Goal: Information Seeking & Learning: Find specific fact

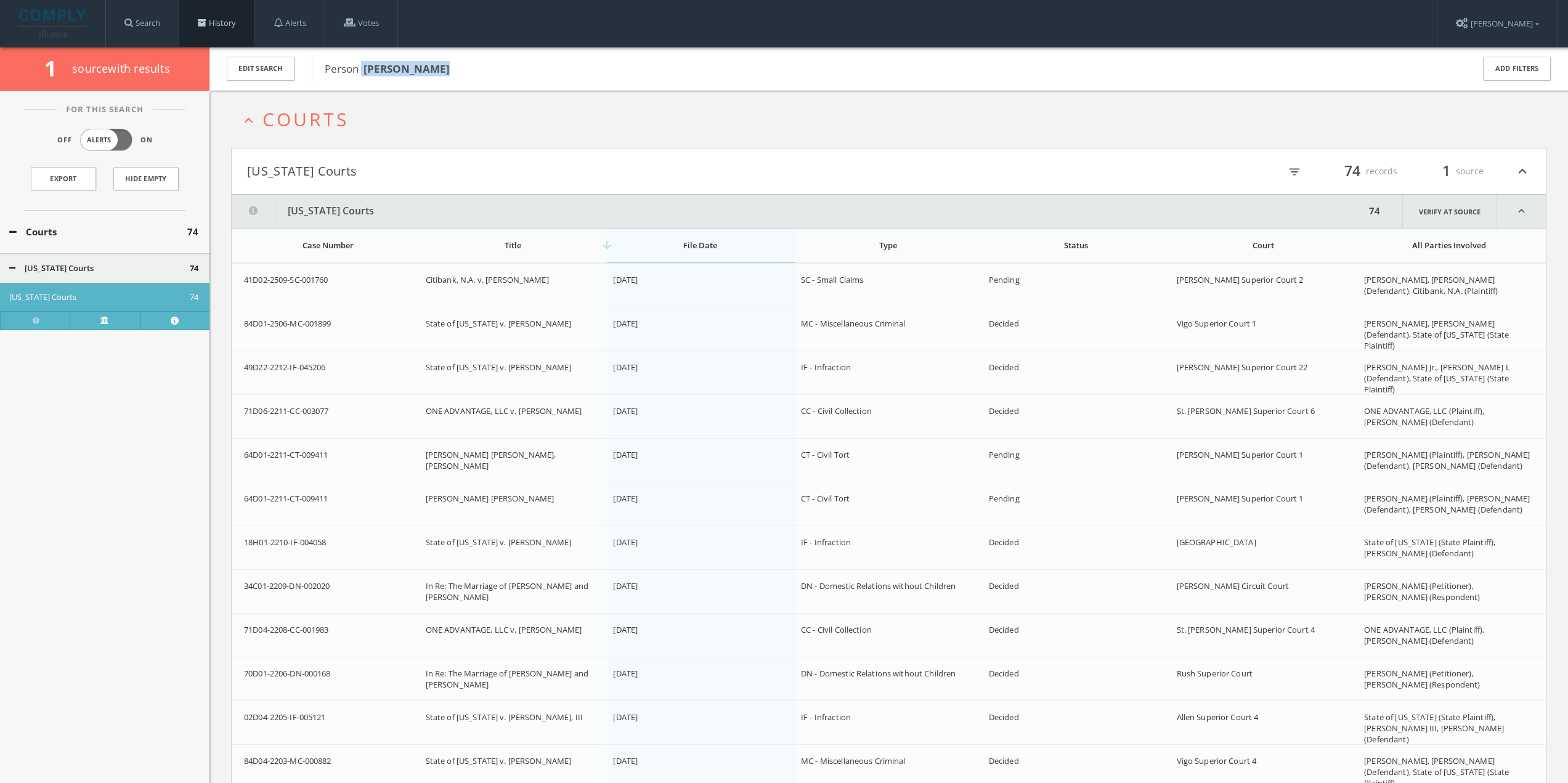
click at [210, 19] on link "History" at bounding box center [216, 24] width 75 height 47
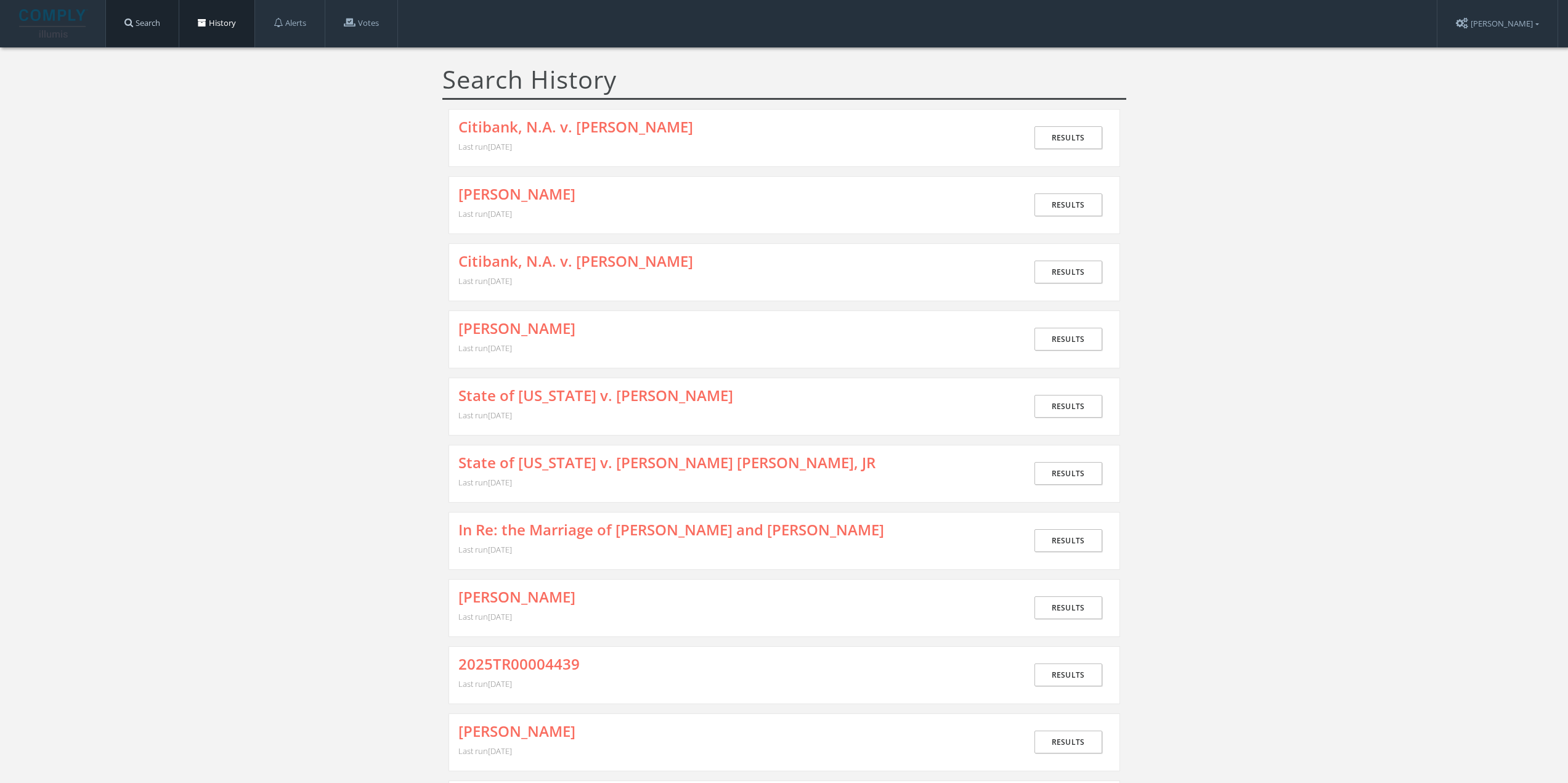
click at [145, 25] on link "Search" at bounding box center [142, 24] width 72 height 47
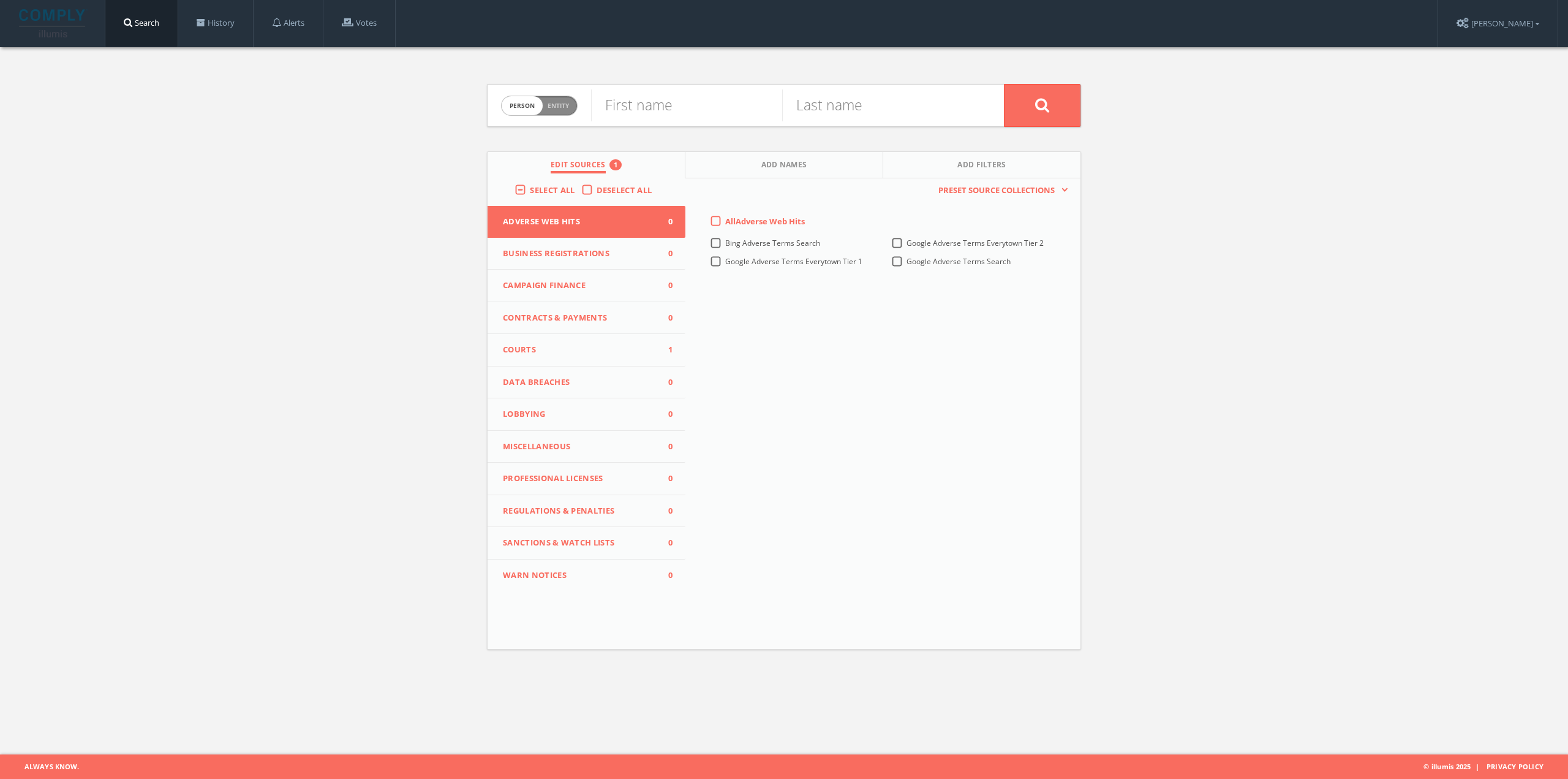
click at [575, 342] on button "Courts 1" at bounding box center [586, 350] width 198 height 32
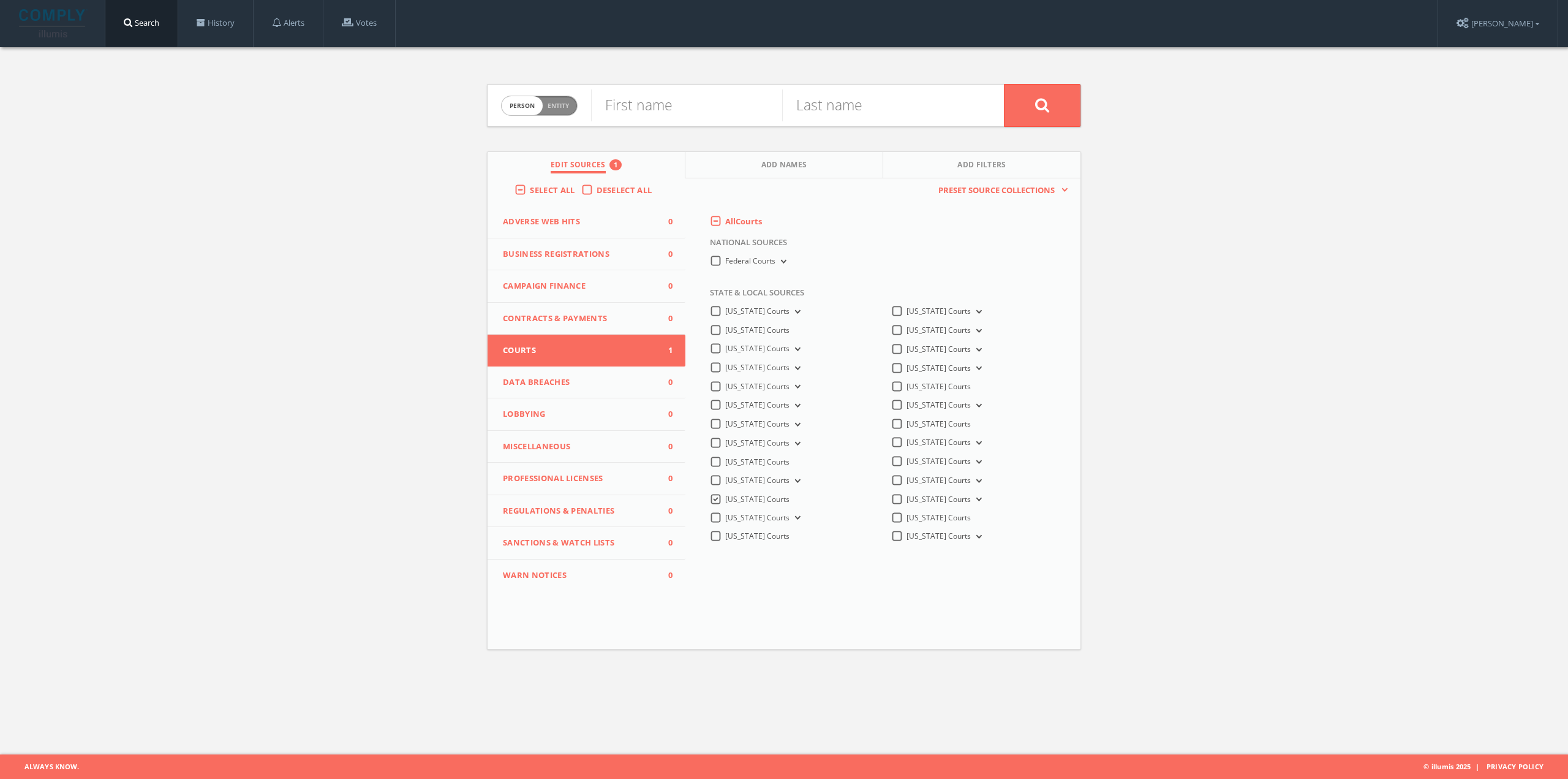
click at [753, 497] on span "[US_STATE] Courts" at bounding box center [758, 499] width 65 height 11
click at [0, 0] on Courts-all "[US_STATE] Courts" at bounding box center [0, 0] width 0 height 0
click at [771, 536] on span "[US_STATE] Courts" at bounding box center [758, 536] width 65 height 11
click at [0, 0] on Courts-all "[US_STATE] Courts" at bounding box center [0, 0] width 0 height 0
click at [978, 464] on button "[US_STATE] Courts" at bounding box center [978, 462] width 14 height 11
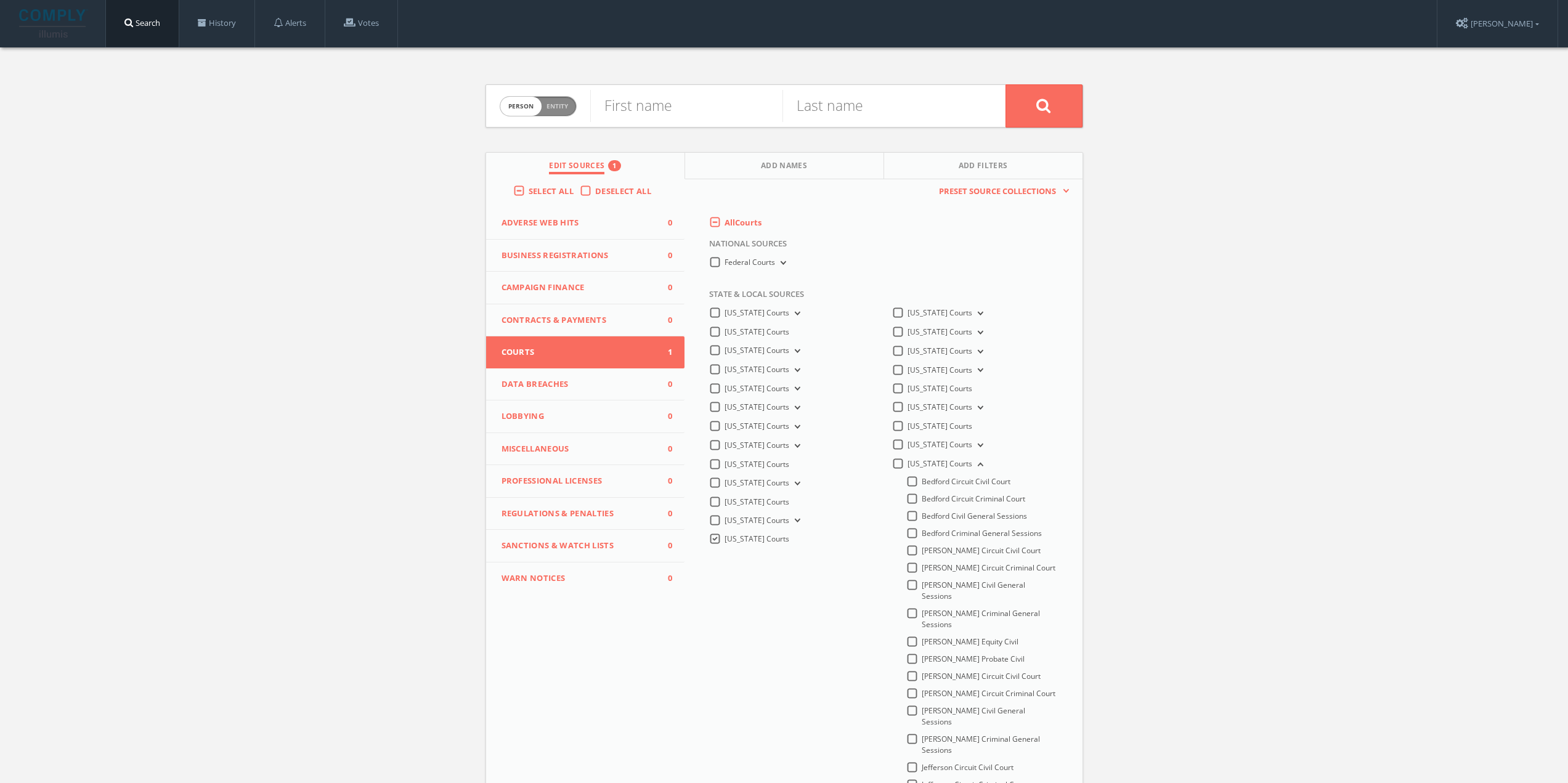
click at [979, 463] on icon at bounding box center [979, 464] width 5 height 4
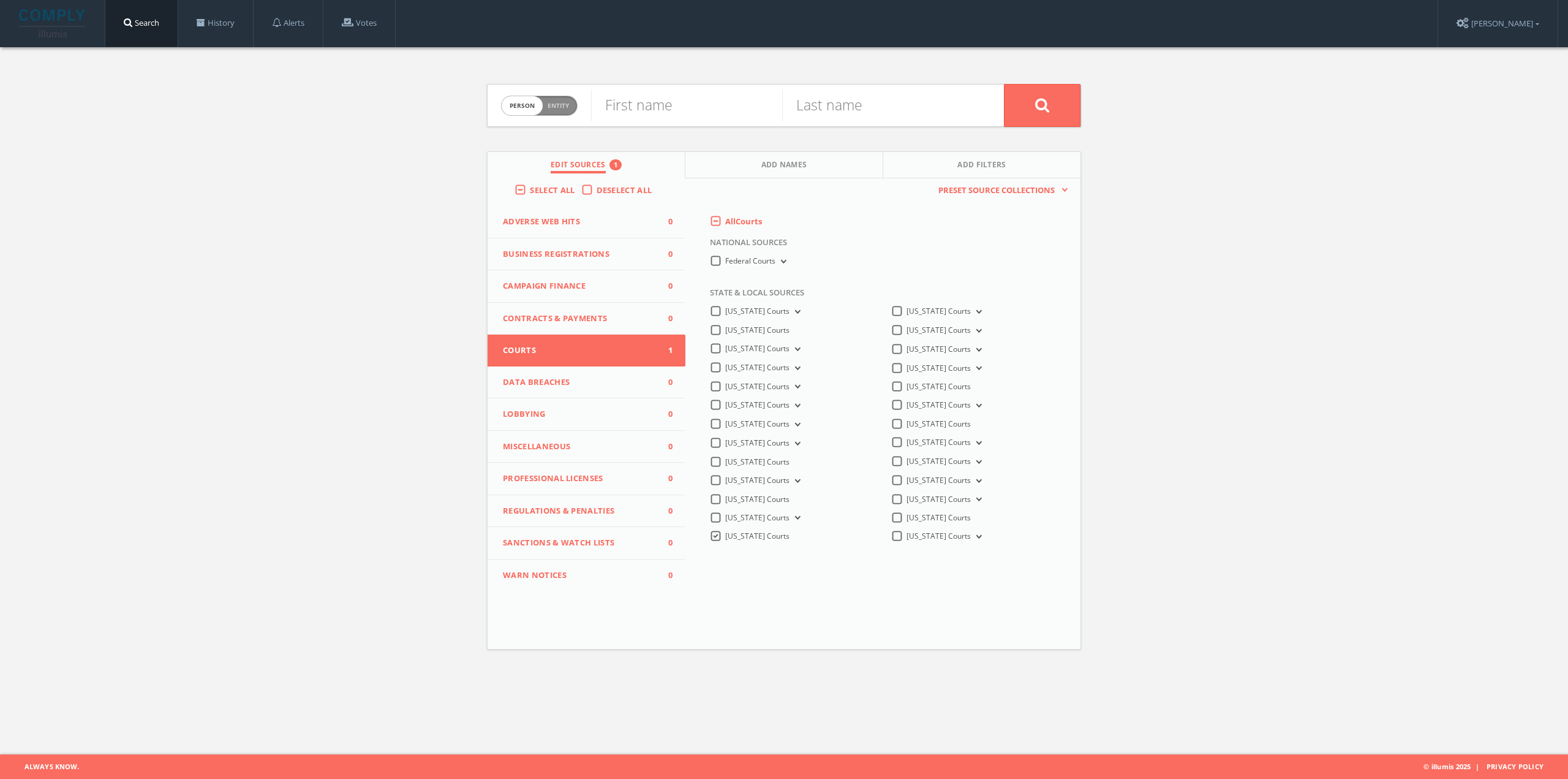
click at [551, 93] on div "Person Entity person" at bounding box center [539, 106] width 77 height 43
click at [557, 99] on span "Person Entity" at bounding box center [539, 105] width 75 height 19
checkbox input "true"
click at [620, 100] on input "text" at bounding box center [797, 105] width 413 height 32
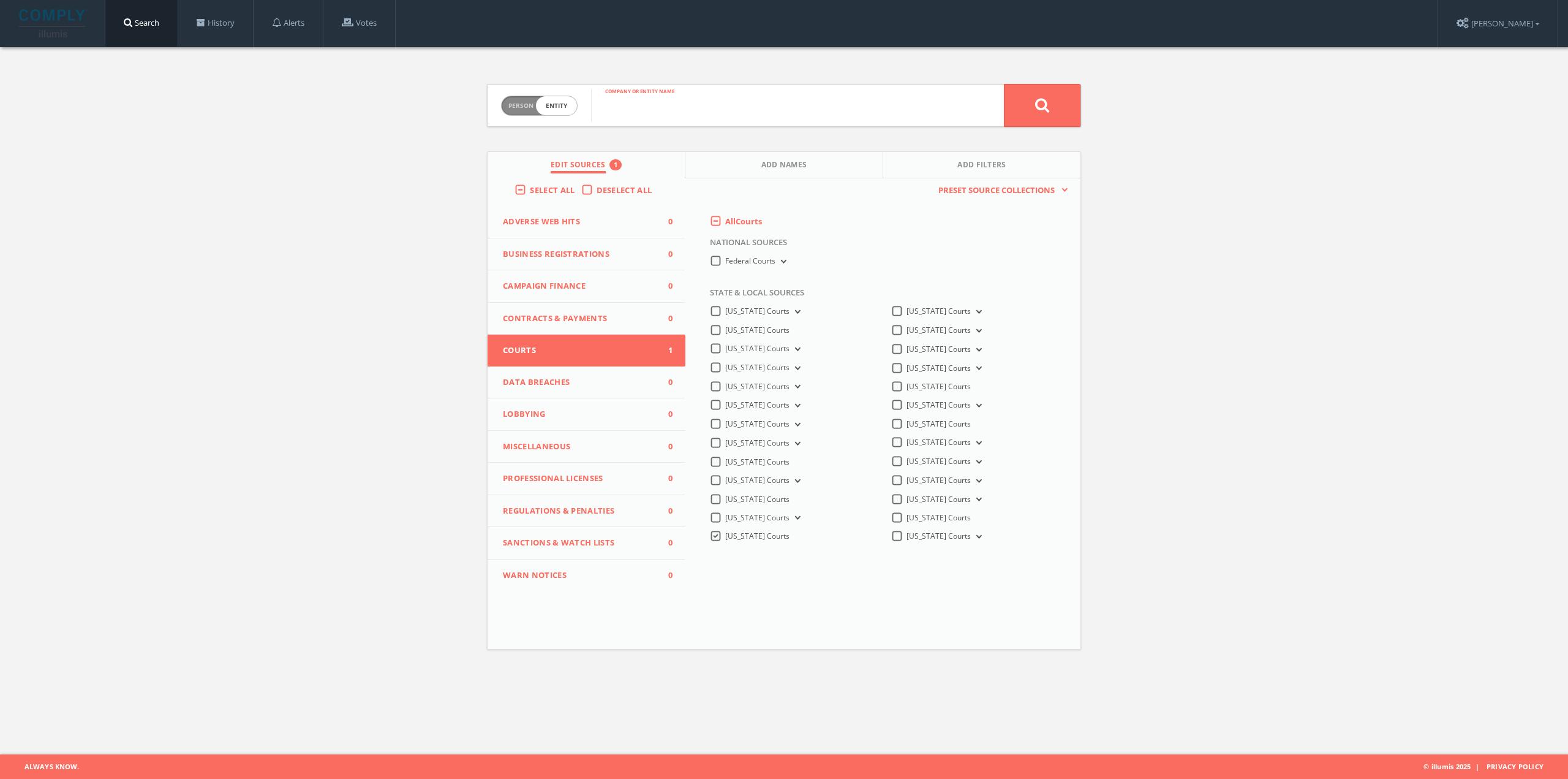
paste input "[PERSON_NAME] VS. [PERSON_NAME]"
type input "[PERSON_NAME] VS. [PERSON_NAME]"
click at [1037, 112] on icon at bounding box center [1042, 104] width 15 height 15
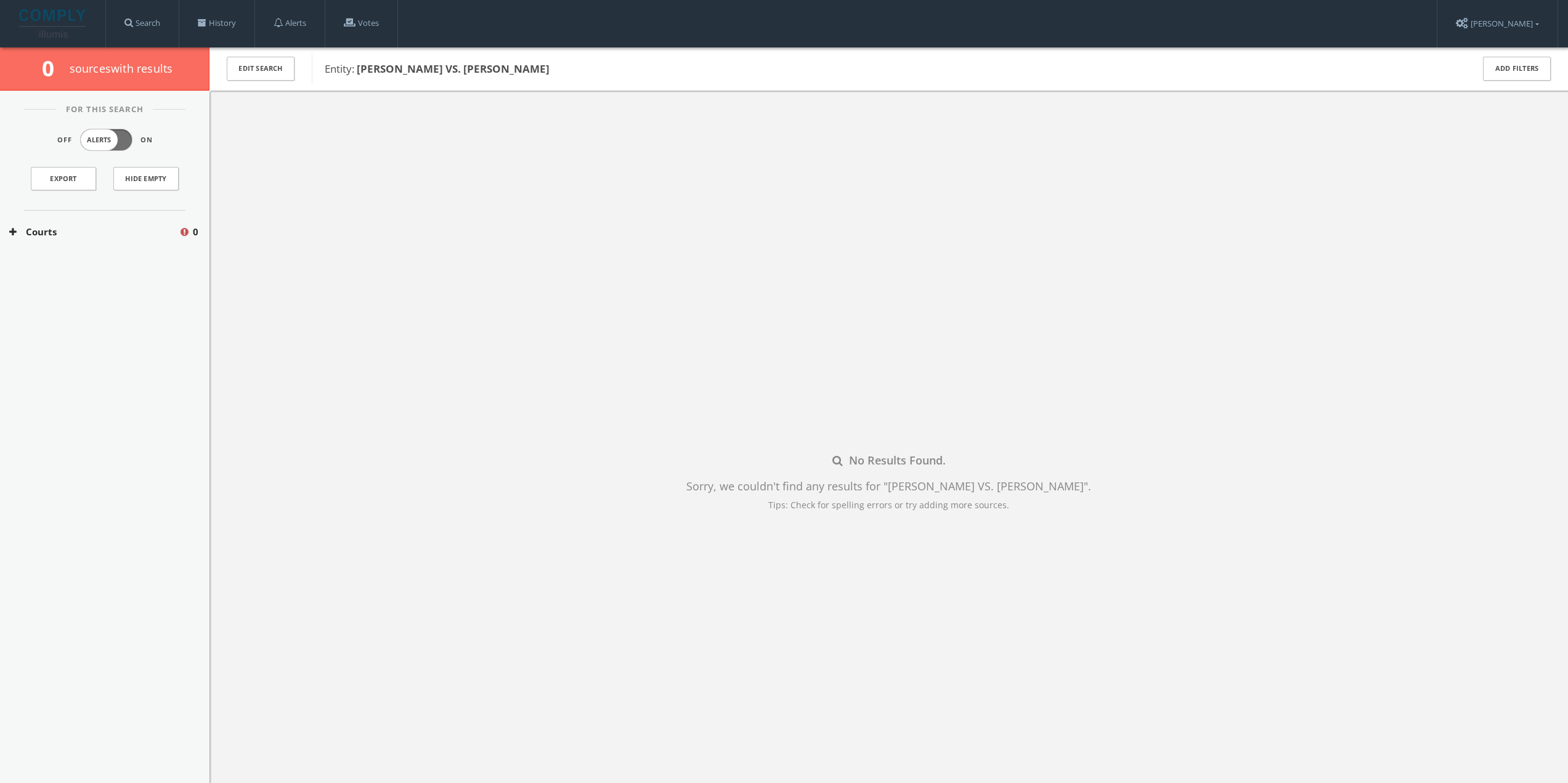
click at [123, 239] on div "Courts 0" at bounding box center [105, 232] width 210 height 42
click at [113, 268] on button "[US_STATE] Courts" at bounding box center [94, 268] width 172 height 12
click at [210, 22] on link "History" at bounding box center [216, 24] width 75 height 47
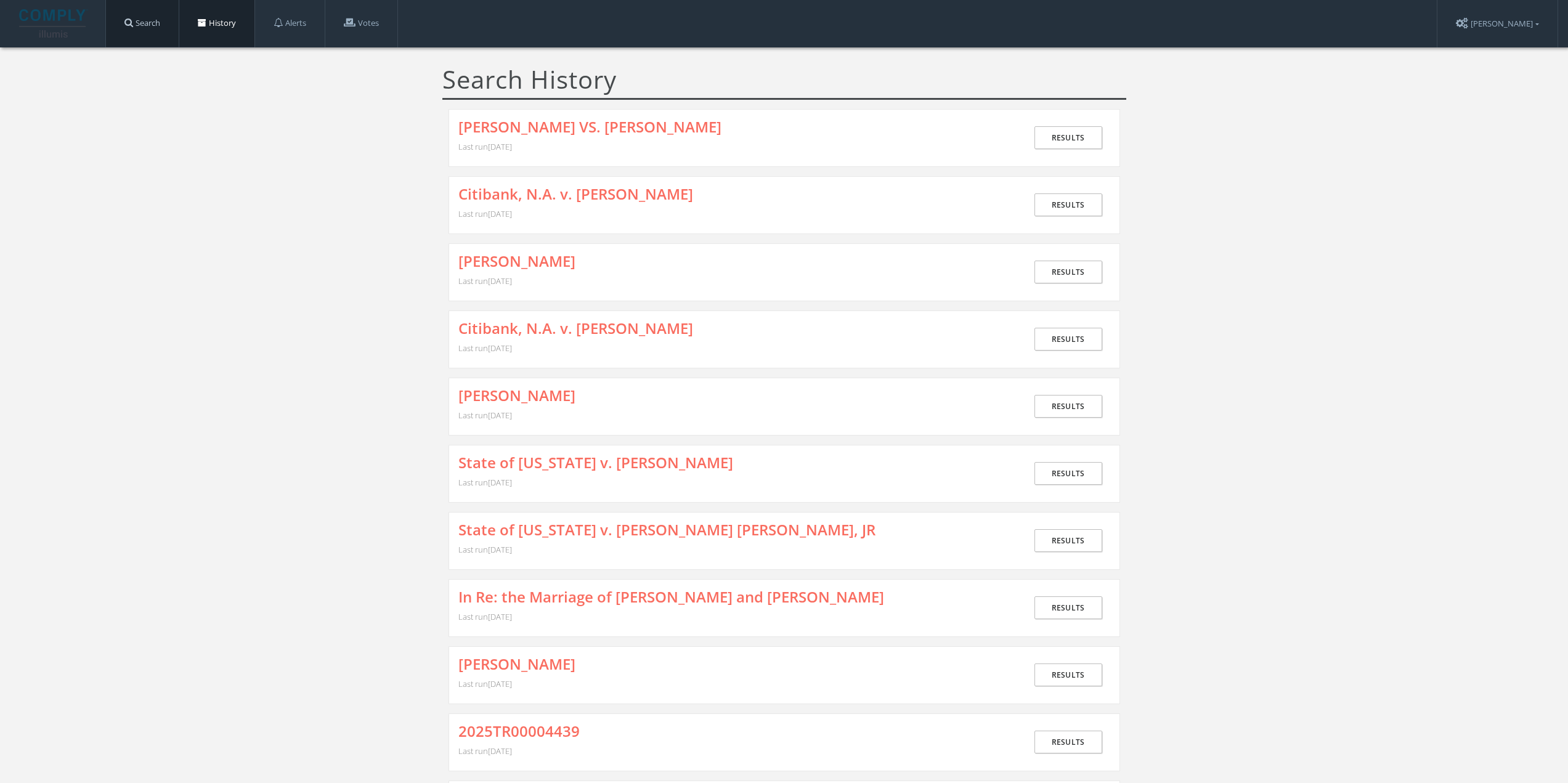
click at [145, 24] on link "Search" at bounding box center [142, 24] width 72 height 47
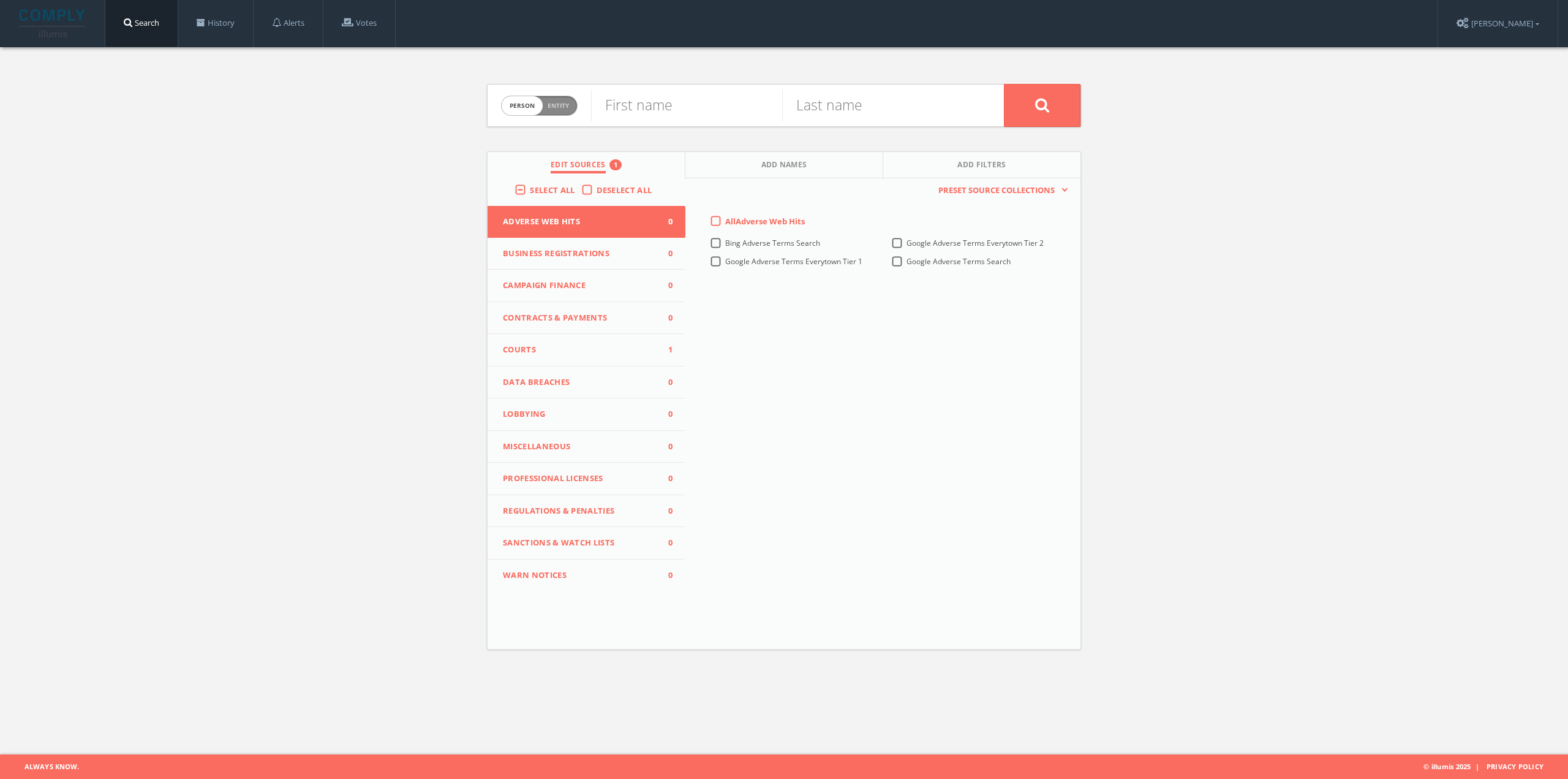
click at [593, 354] on span "Courts" at bounding box center [579, 349] width 152 height 12
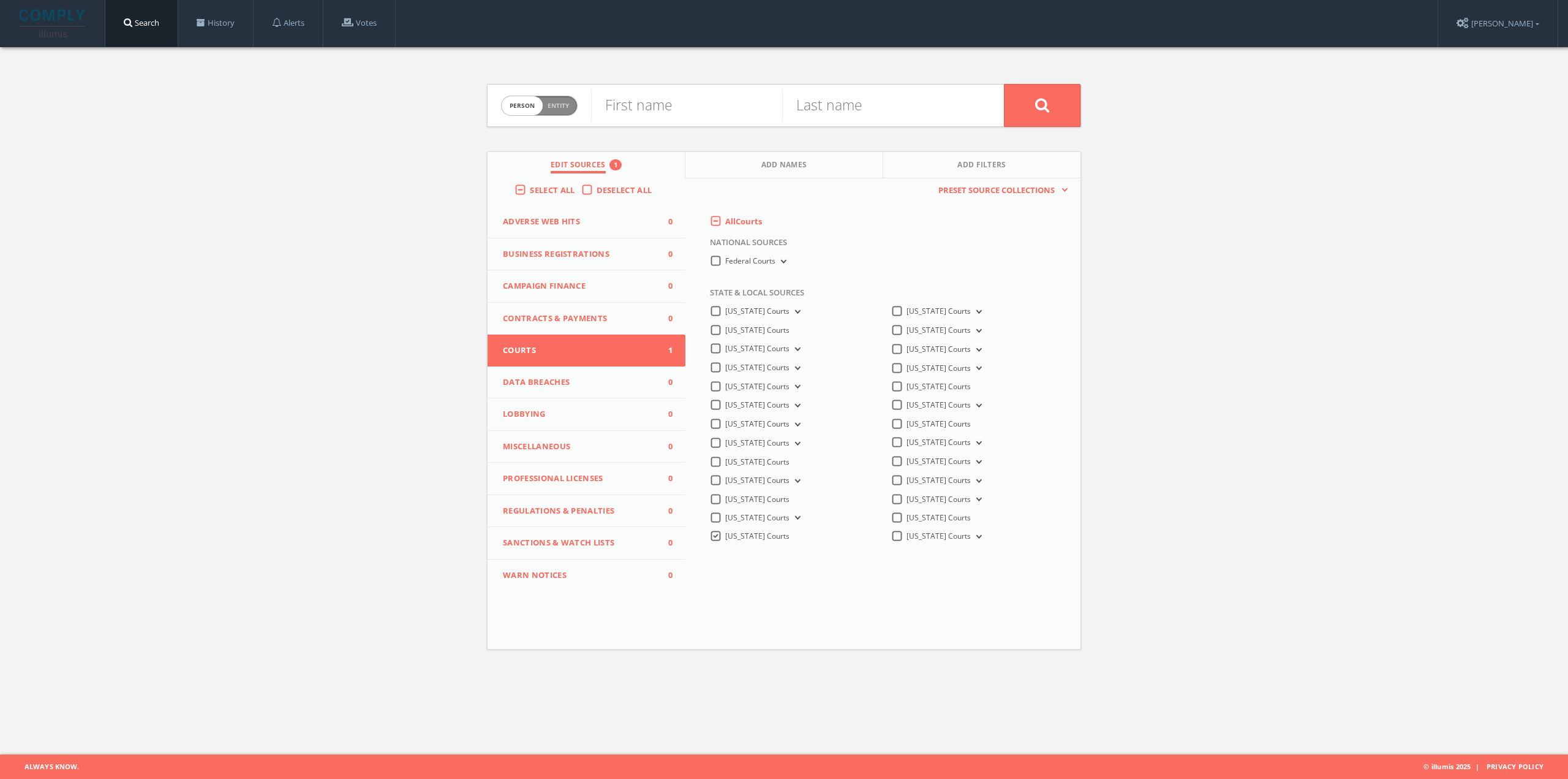
click at [560, 104] on span "Entity" at bounding box center [558, 105] width 22 height 9
checkbox input "true"
click at [625, 110] on input "text" at bounding box center [797, 105] width 413 height 32
paste input "COMMONWEALTH VS. [PERSON_NAME]"
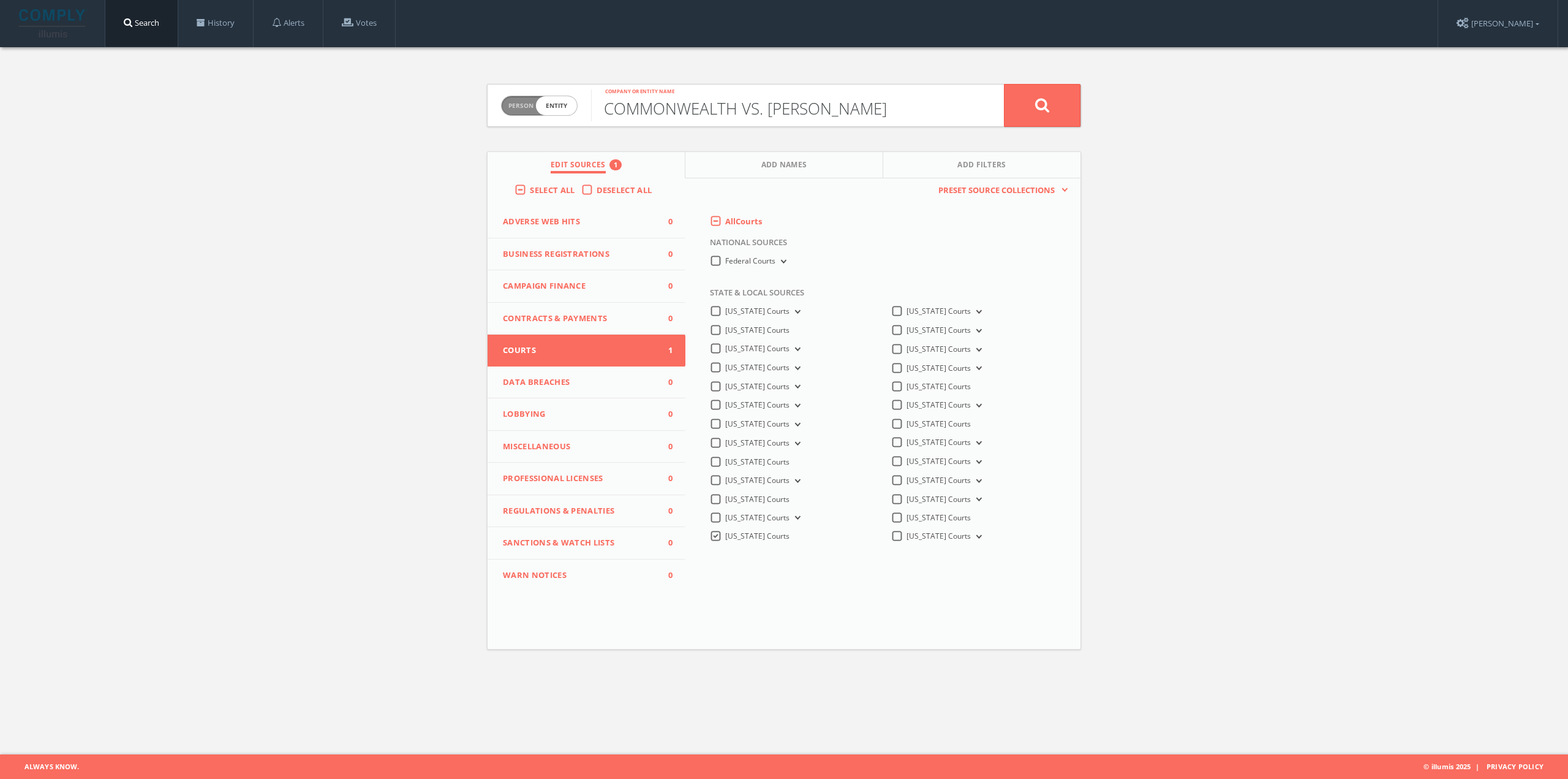
type input "COMMONWEALTH VS. [PERSON_NAME]"
click at [1029, 106] on button at bounding box center [1042, 105] width 77 height 43
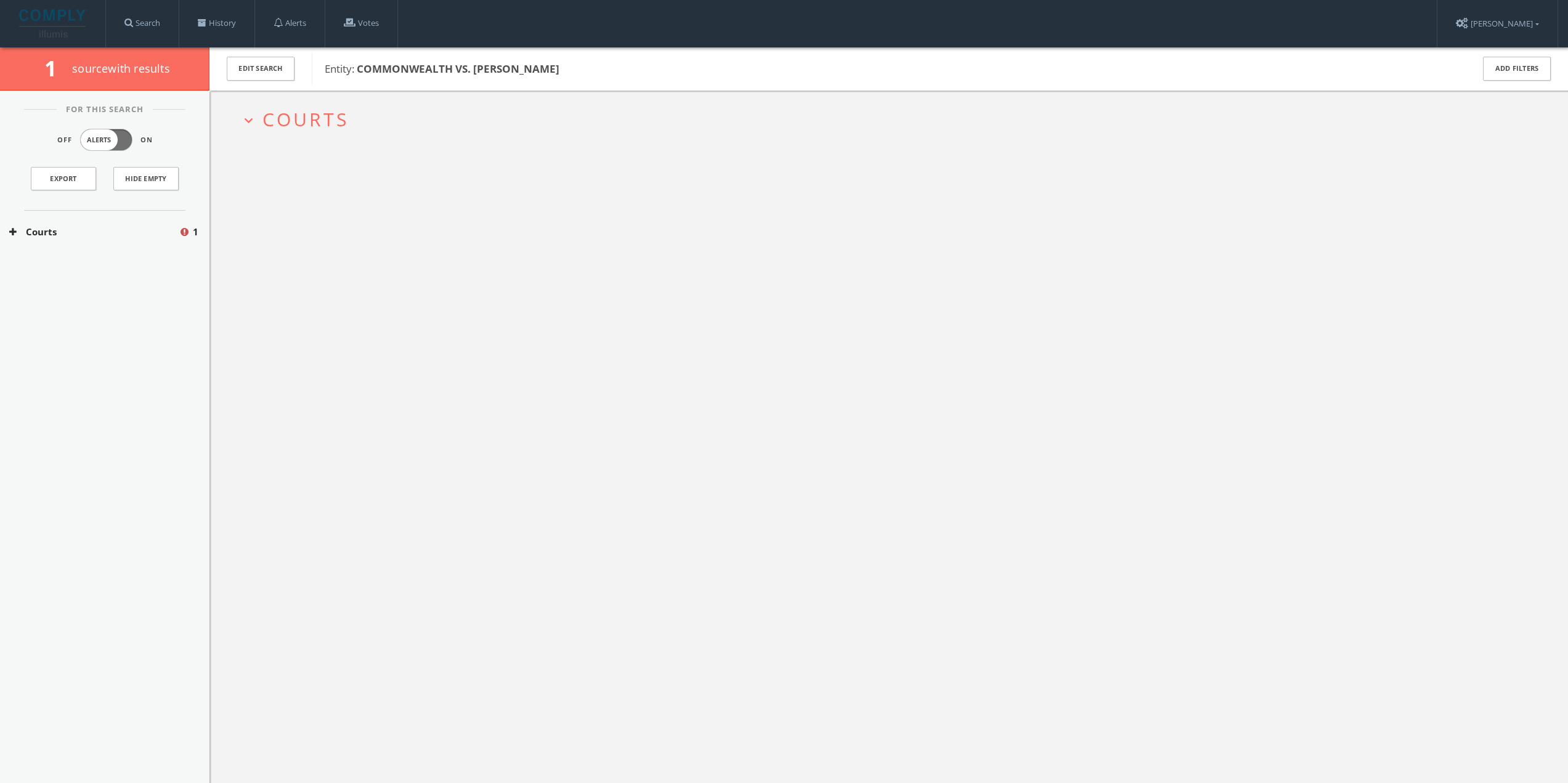
click at [326, 125] on span "Courts" at bounding box center [306, 119] width 86 height 25
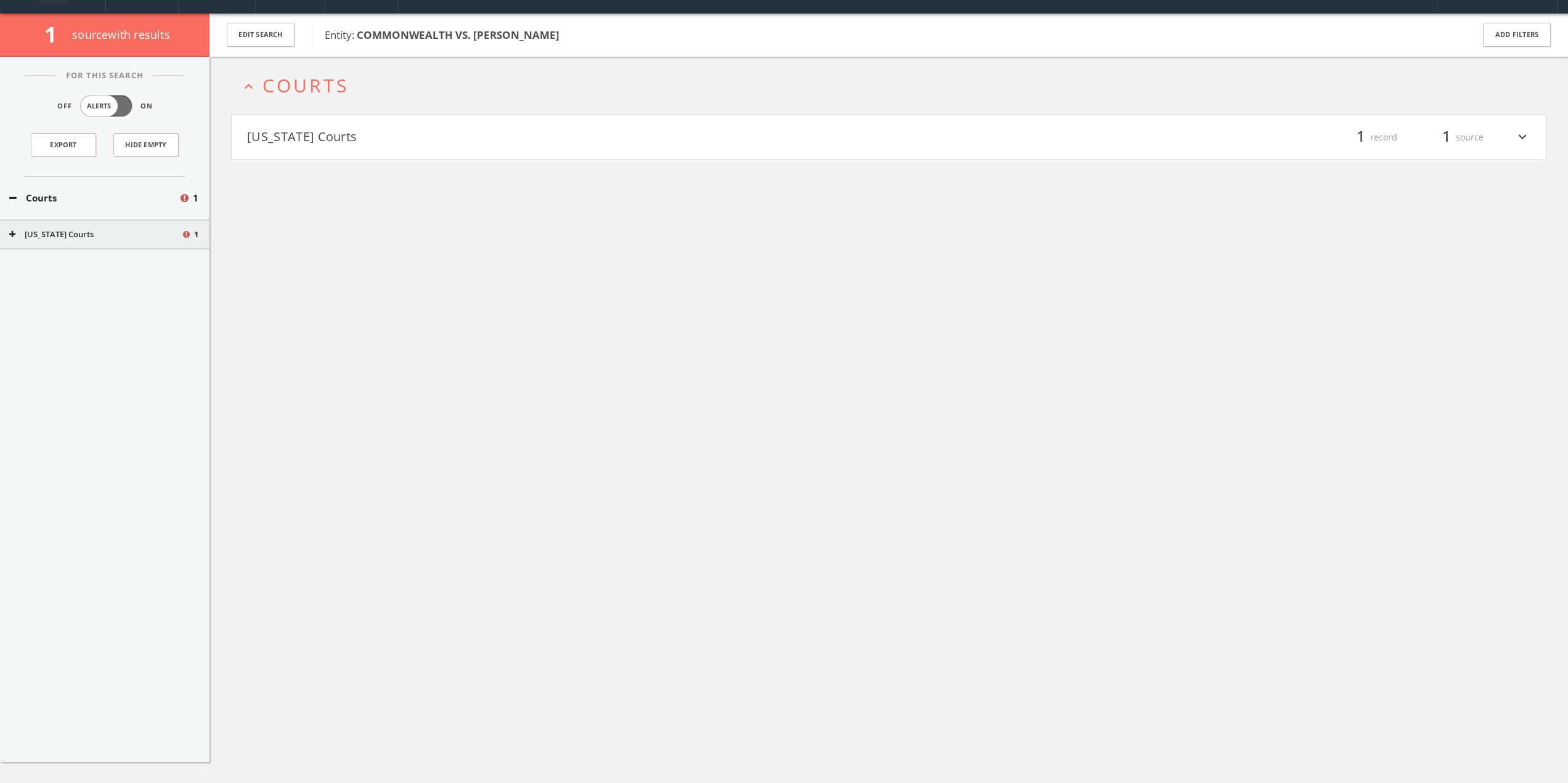
click at [332, 146] on h4 "[US_STATE] Courts filter_list 1 record 1 source expand_more" at bounding box center [889, 137] width 1314 height 46
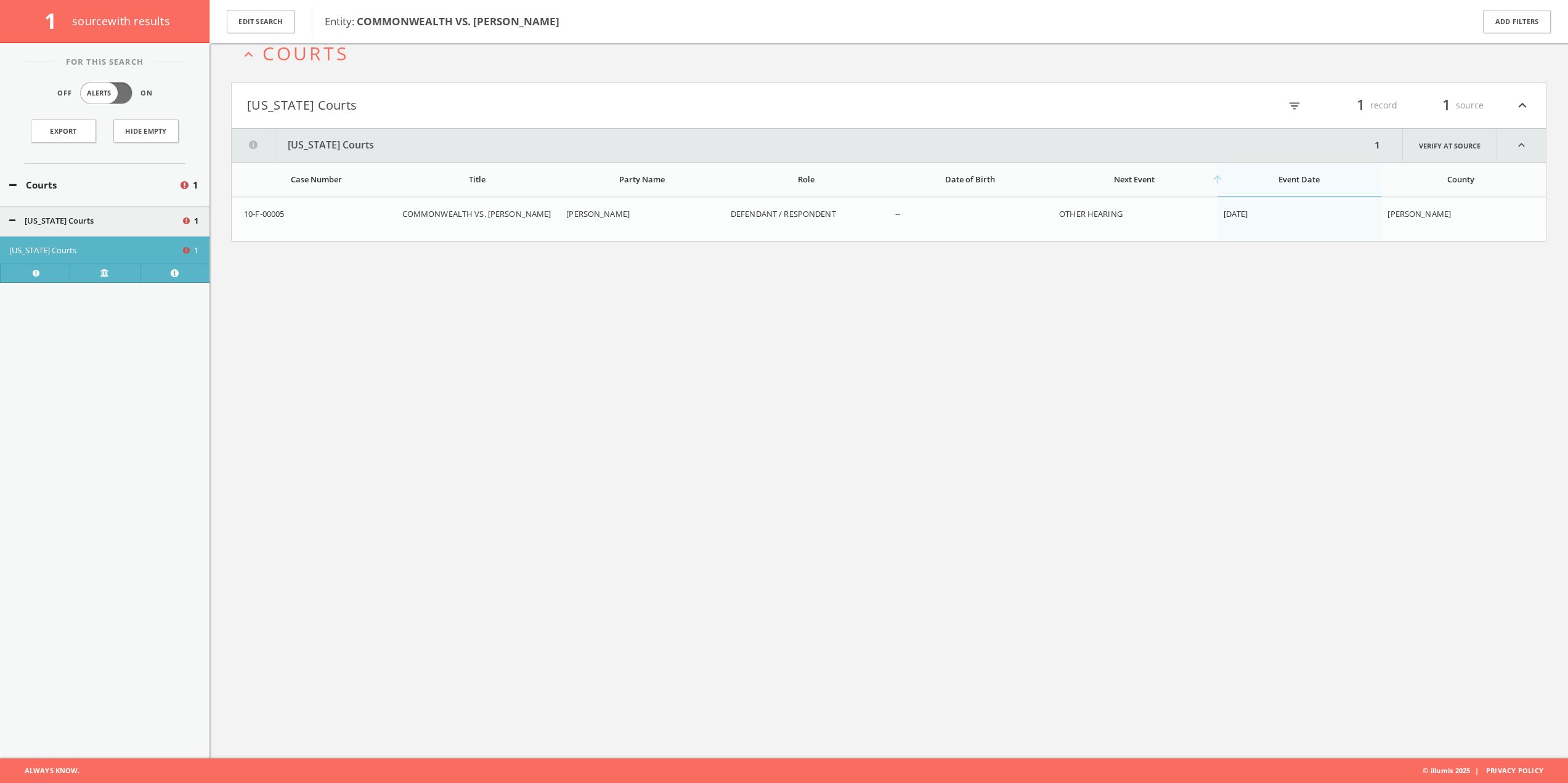
scroll to position [54, 0]
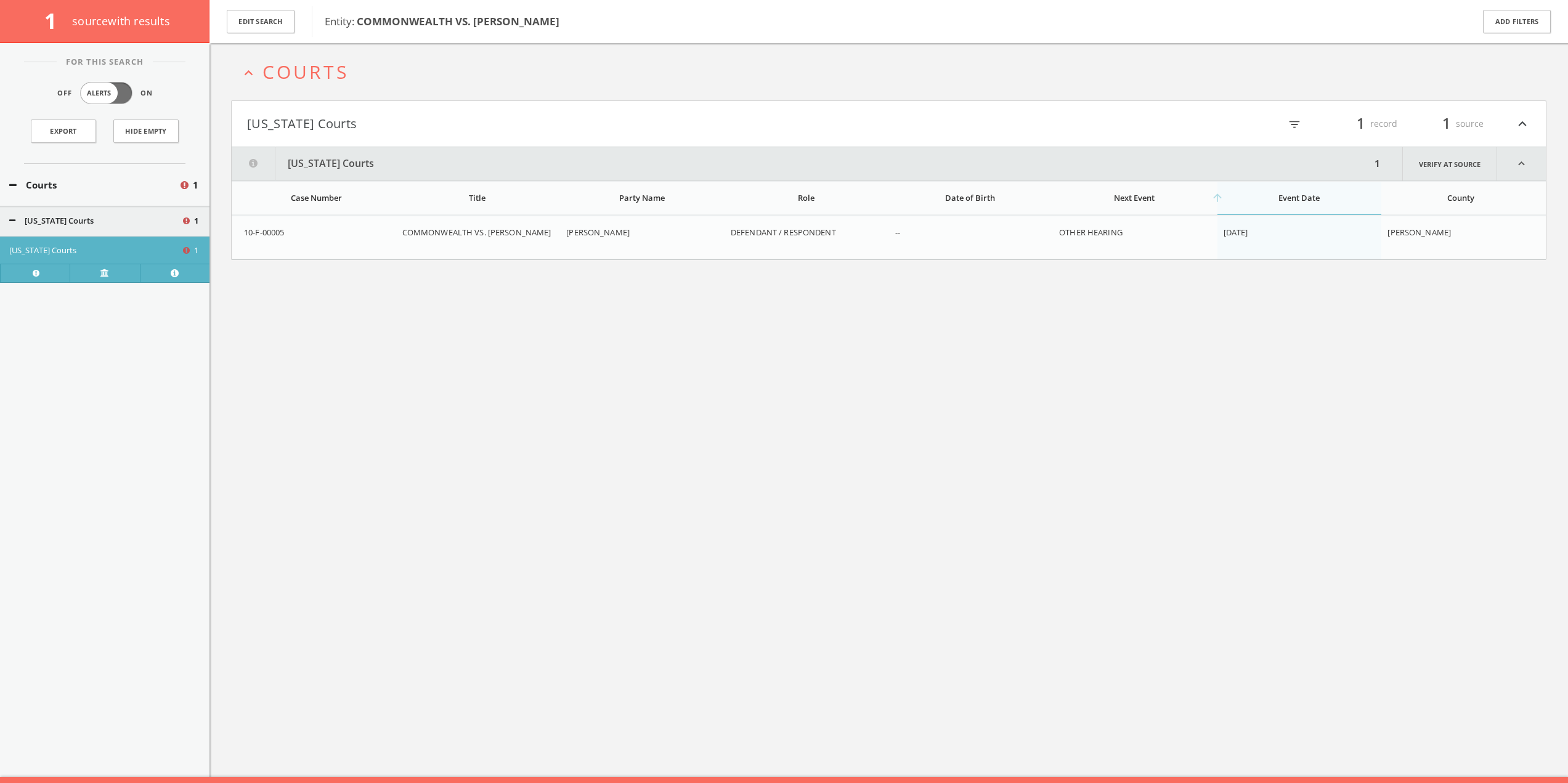
drag, startPoint x: 353, startPoint y: 20, endPoint x: 601, endPoint y: 34, distance: 248.4
click at [601, 34] on div "Entity: COMMONWEALTH VS. [PERSON_NAME]" at bounding box center [883, 22] width 1144 height 31
click at [412, 270] on div "expand_less Courts [US_STATE] Courts filter_list 1 record 1 source expand_less …" at bounding box center [889, 385] width 1358 height 783
drag, startPoint x: 416, startPoint y: 234, endPoint x: 446, endPoint y: 259, distance: 39.1
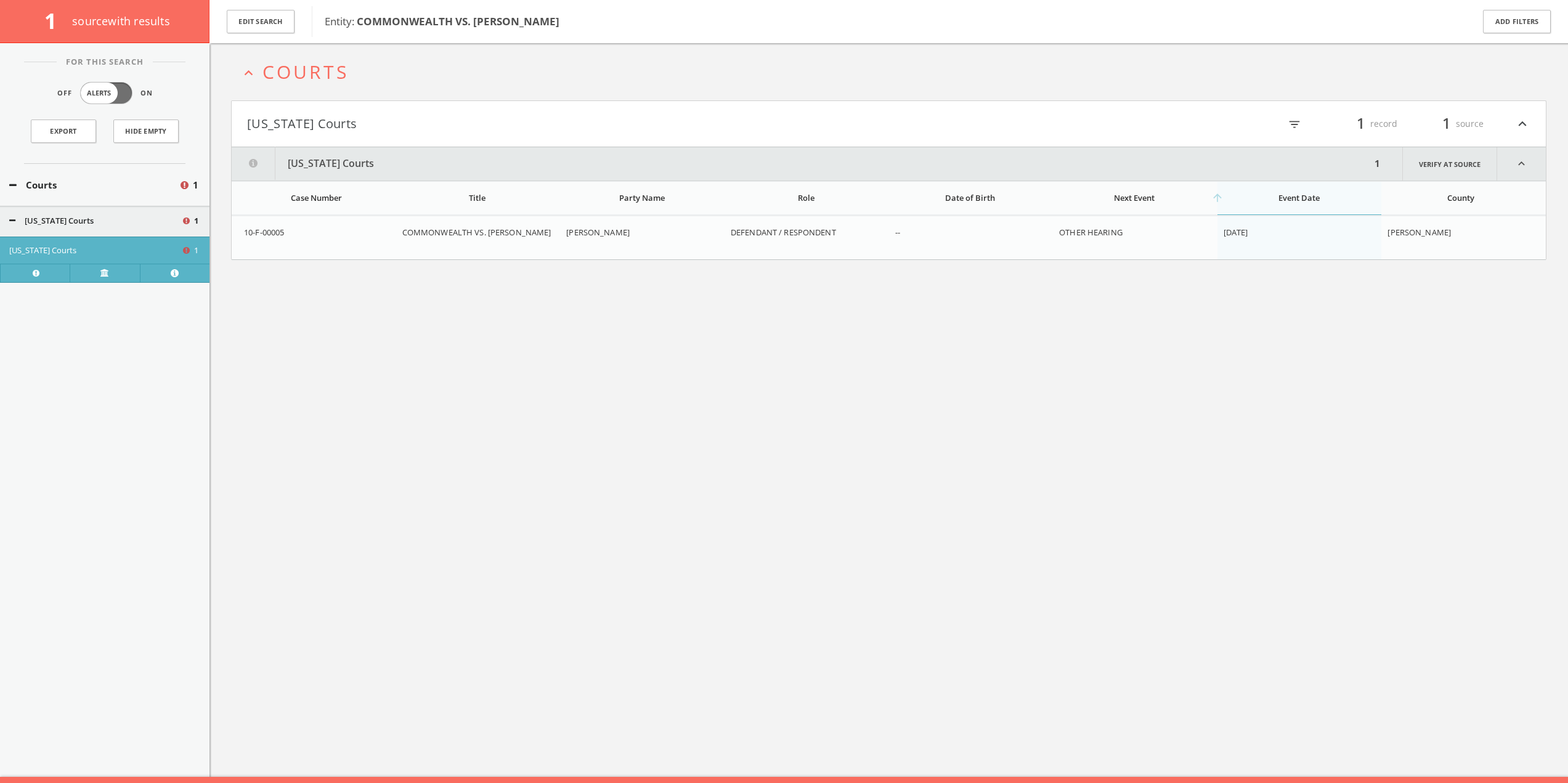
click at [446, 259] on tr "10-F-00005 COMMONWEALTH VS. [PERSON_NAME] [PERSON_NAME], [PERSON_NAME] [PERSON_…" at bounding box center [889, 238] width 1314 height 44
copy tr "COMMONWEALTH VS. [PERSON_NAME]"
click at [248, 234] on span "10-F-00005" at bounding box center [264, 233] width 40 height 11
drag, startPoint x: 243, startPoint y: 233, endPoint x: 289, endPoint y: 233, distance: 46.0
click at [289, 233] on td "10-F-00005" at bounding box center [314, 238] width 164 height 44
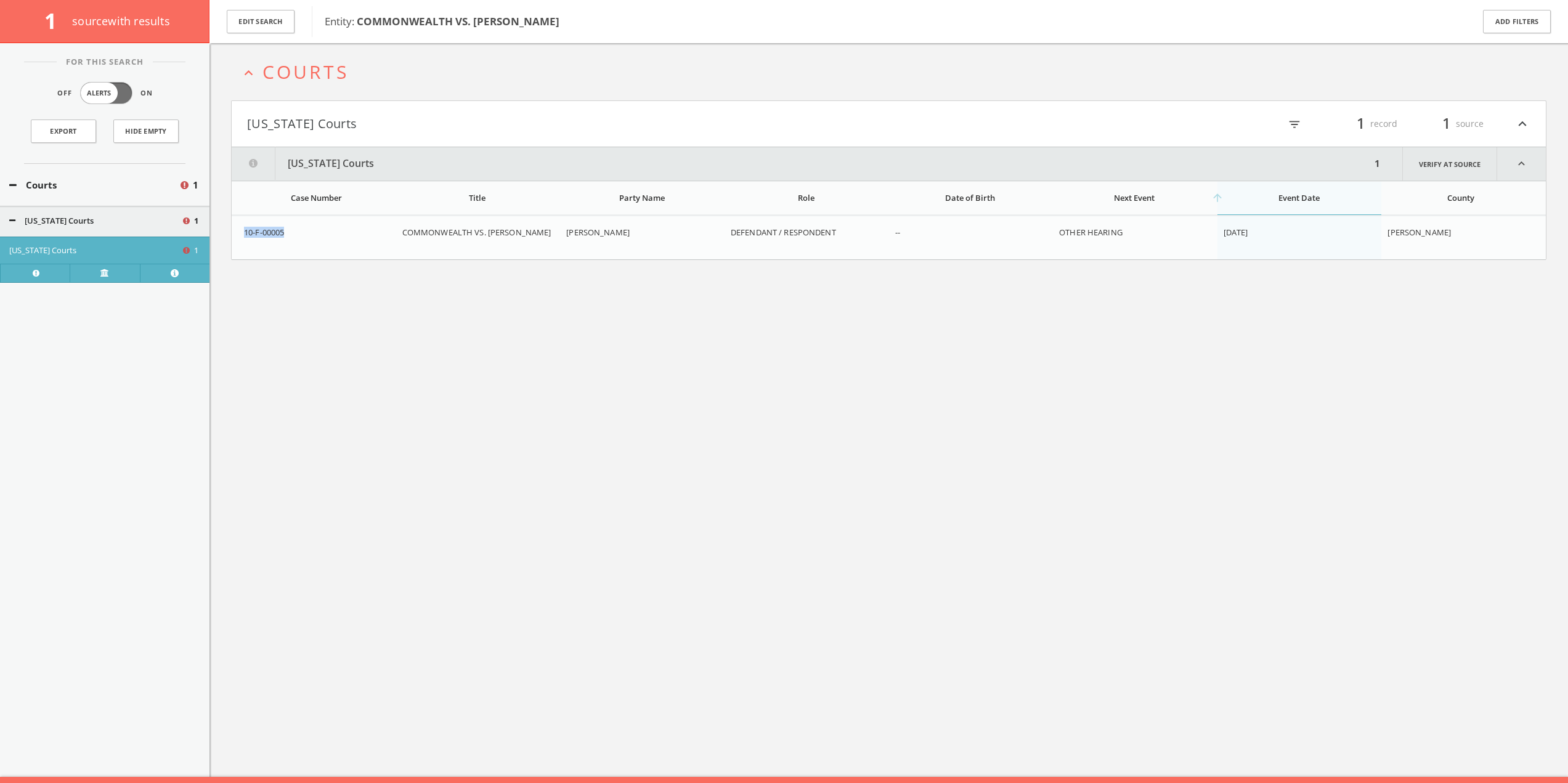
copy span "10-F-00005"
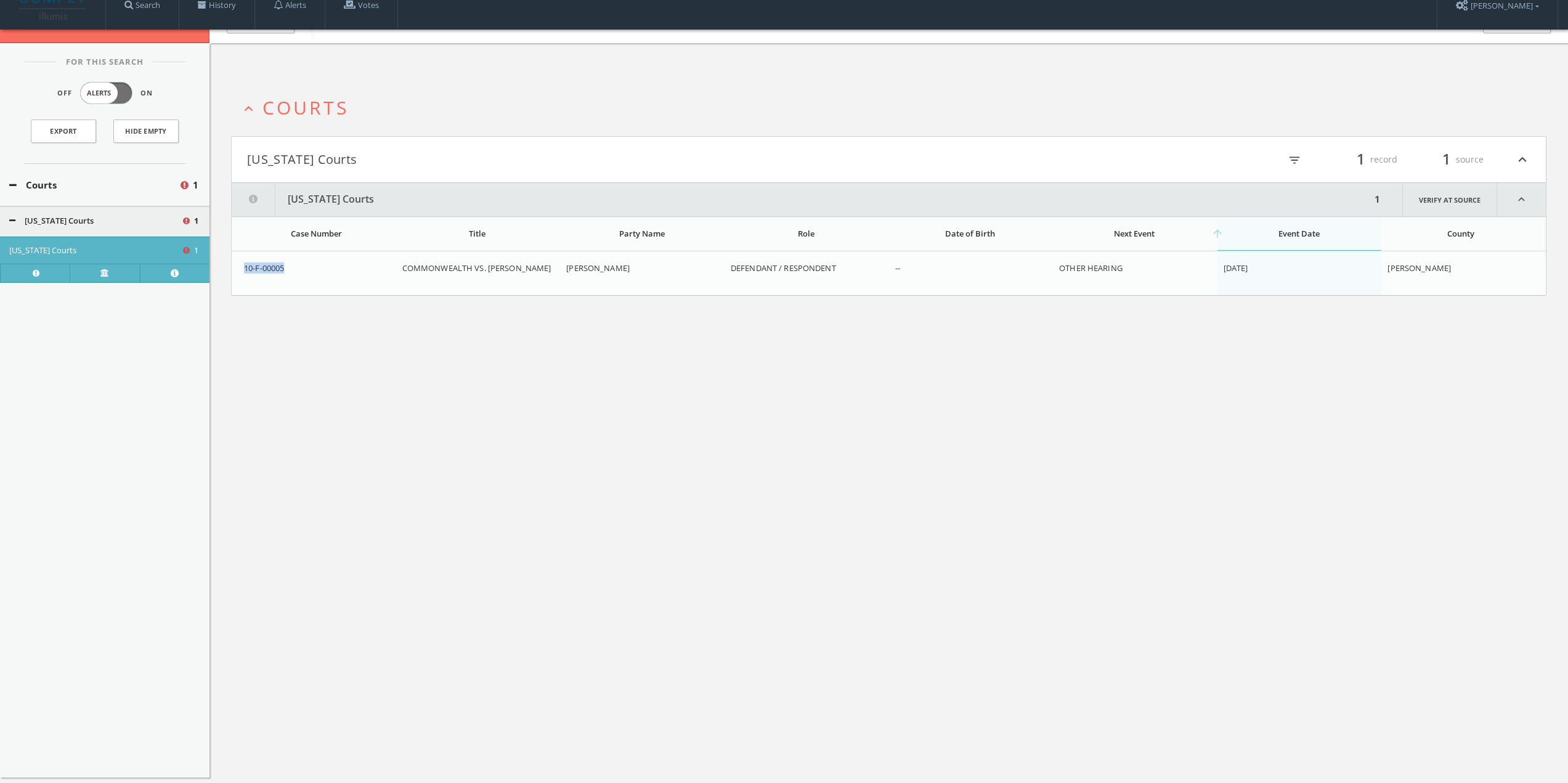
scroll to position [0, 0]
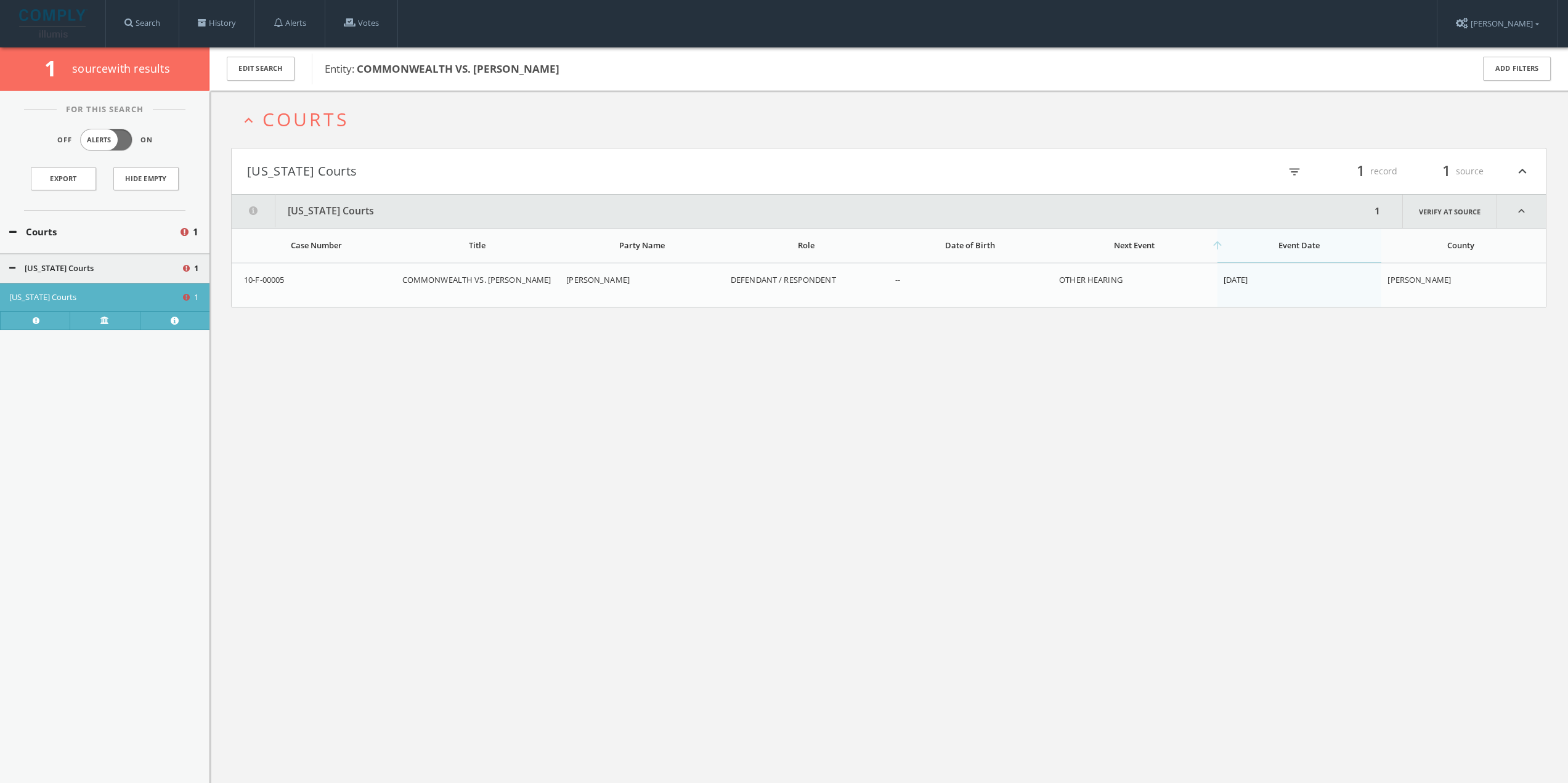
click at [403, 277] on span "COMMONWEALTH VS. [PERSON_NAME]" at bounding box center [477, 280] width 149 height 11
drag, startPoint x: 403, startPoint y: 277, endPoint x: 429, endPoint y: 296, distance: 32.2
click at [429, 285] on div "COMMONWEALTH VS. [PERSON_NAME]" at bounding box center [480, 280] width 155 height 11
copy span "COMMONWEALTH VS. [PERSON_NAME]"
click at [1229, 382] on div "expand_less Courts [US_STATE] Courts filter_list 1 record 1 source expand_less …" at bounding box center [889, 481] width 1358 height 783
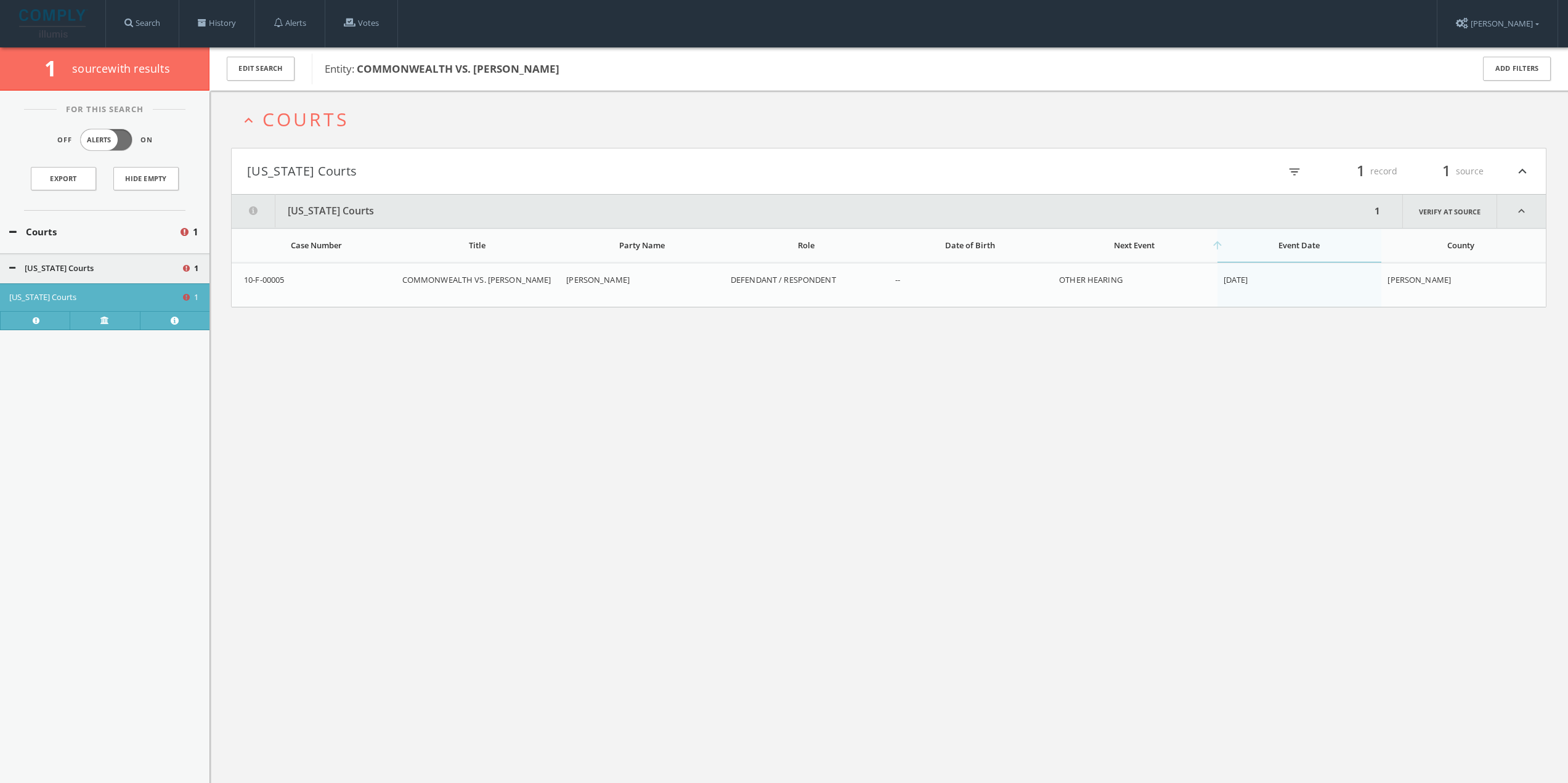
click at [573, 376] on div "expand_less Courts [US_STATE] Courts filter_list 1 record 1 source expand_less …" at bounding box center [889, 481] width 1358 height 783
click at [529, 365] on div "expand_less Courts [US_STATE] Courts filter_list 1 record 1 source expand_less …" at bounding box center [889, 481] width 1358 height 783
drag, startPoint x: 383, startPoint y: 278, endPoint x: 434, endPoint y: 298, distance: 54.8
click at [434, 298] on tr "10-F-00005 COMMONWEALTH VS. [PERSON_NAME] [PERSON_NAME], [PERSON_NAME] [PERSON_…" at bounding box center [889, 285] width 1314 height 44
click at [446, 305] on td "COMMONWEALTH VS. [PERSON_NAME]" at bounding box center [478, 285] width 164 height 44
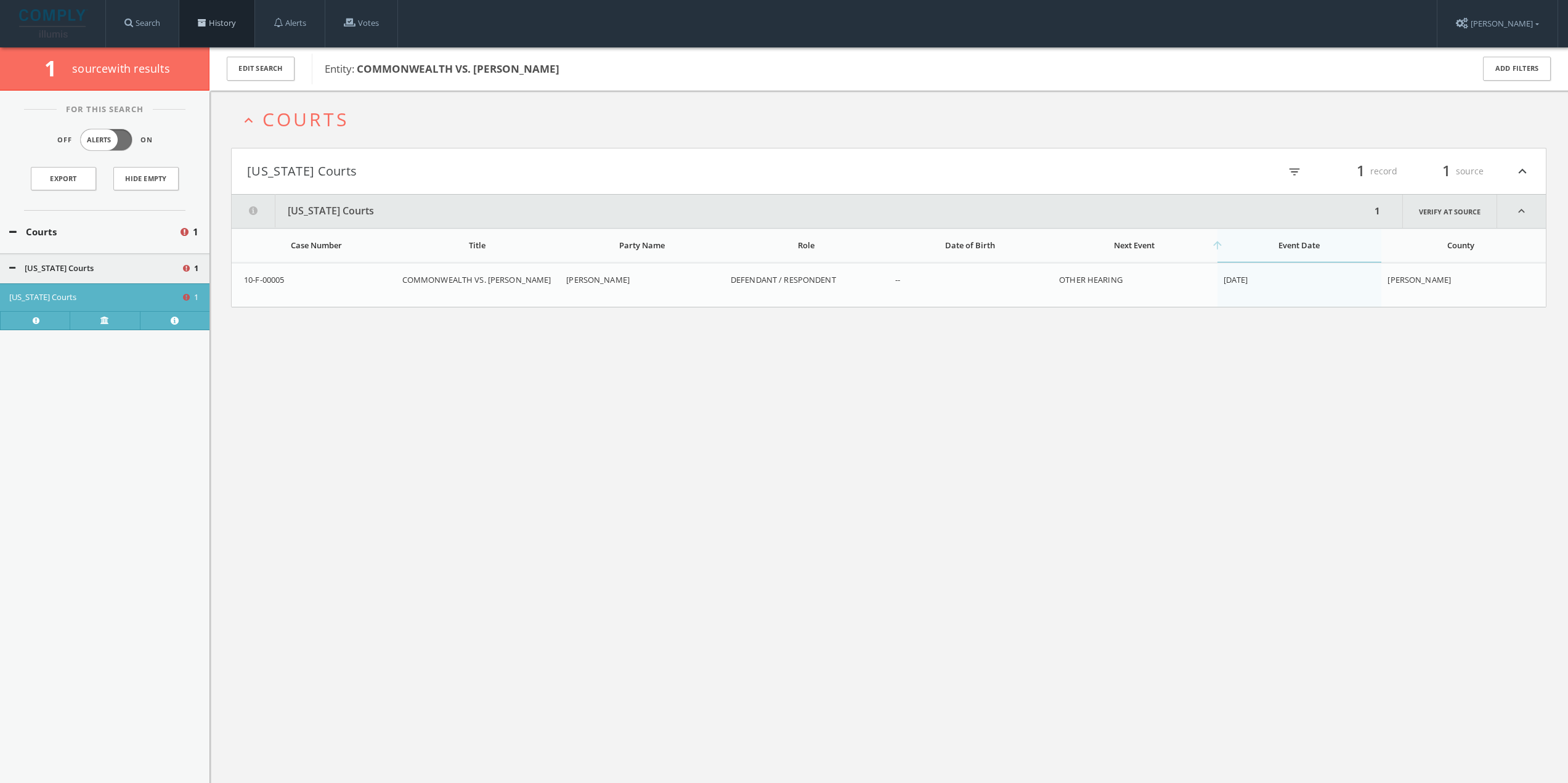
click at [228, 22] on link "History" at bounding box center [216, 24] width 75 height 47
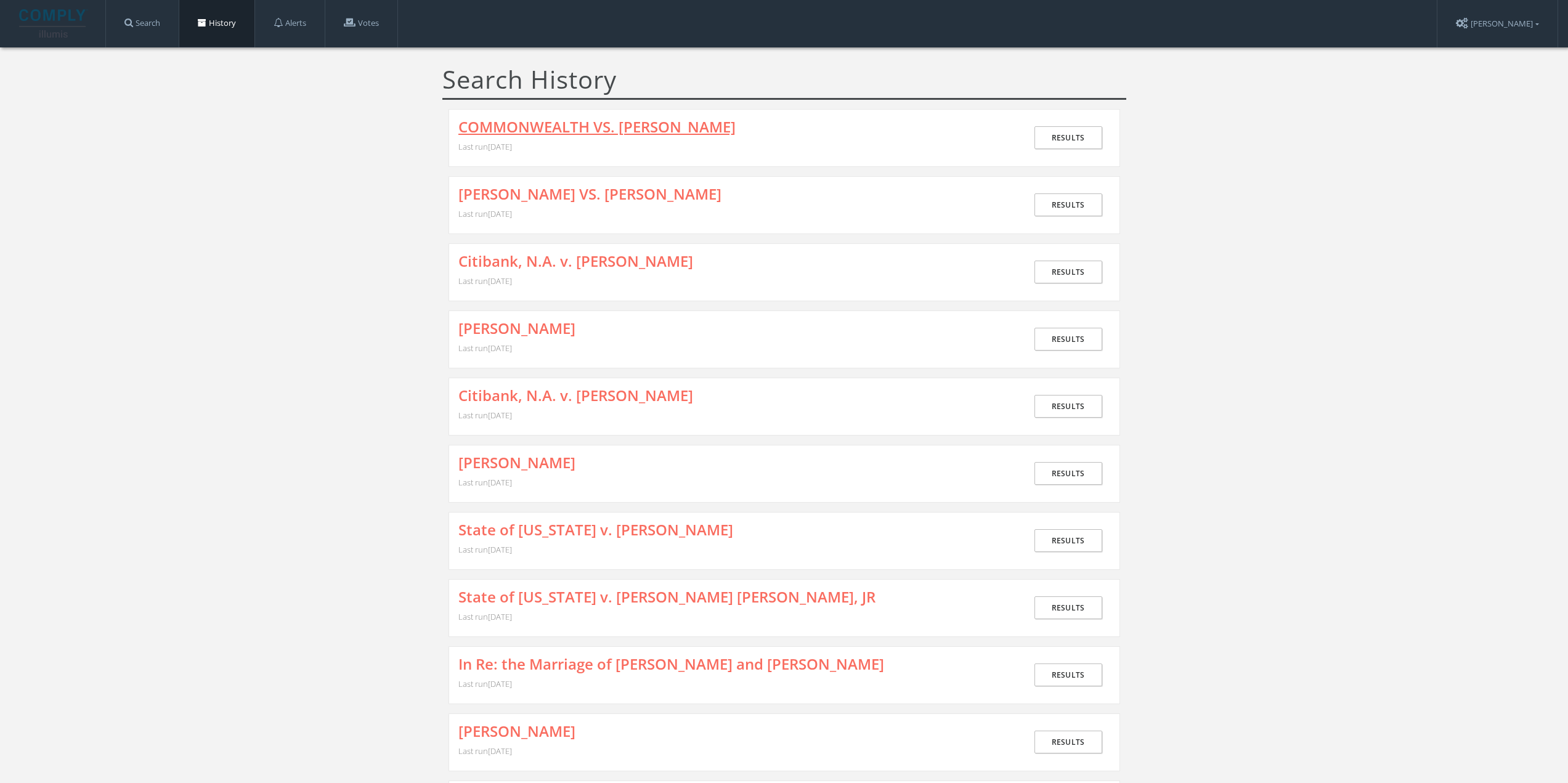
click at [533, 135] on link "COMMONWEALTH VS. [PERSON_NAME]" at bounding box center [597, 127] width 277 height 16
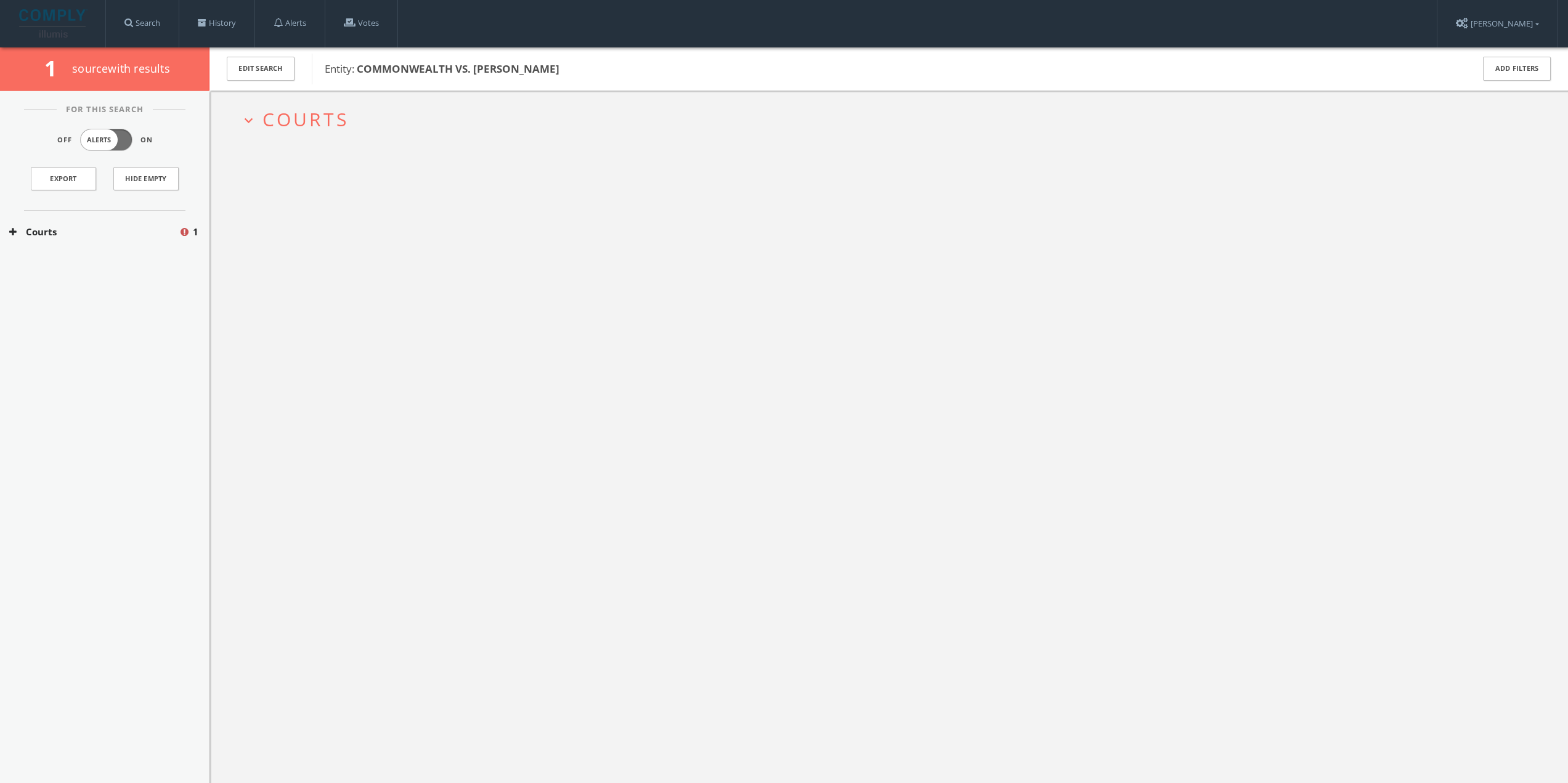
click at [131, 231] on button "Courts" at bounding box center [94, 231] width 169 height 14
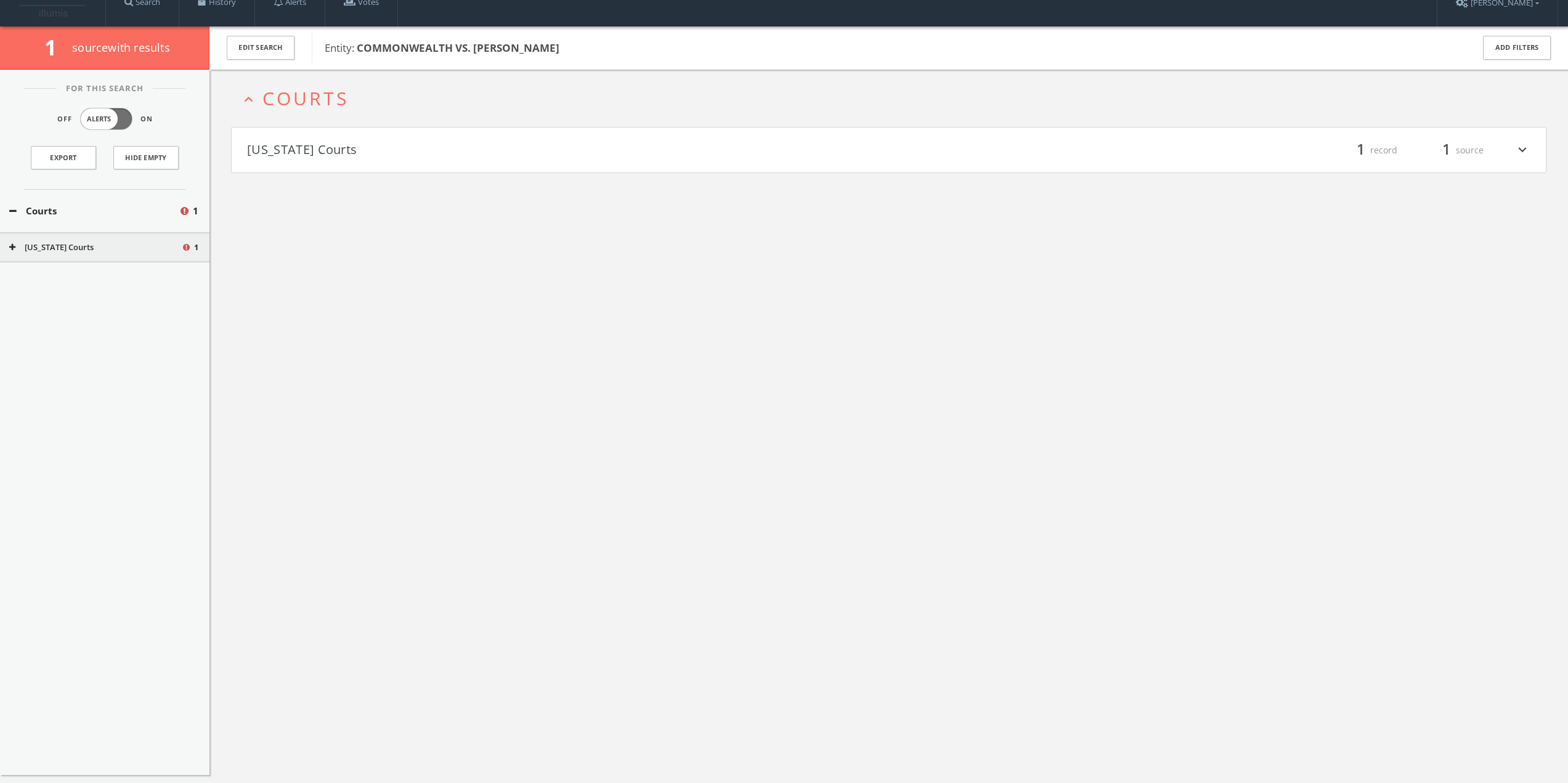
click at [98, 263] on div "For This Search Off Alerts On Export Hide Empty Courts 1 [US_STATE] Courts 1" at bounding box center [105, 422] width 210 height 705
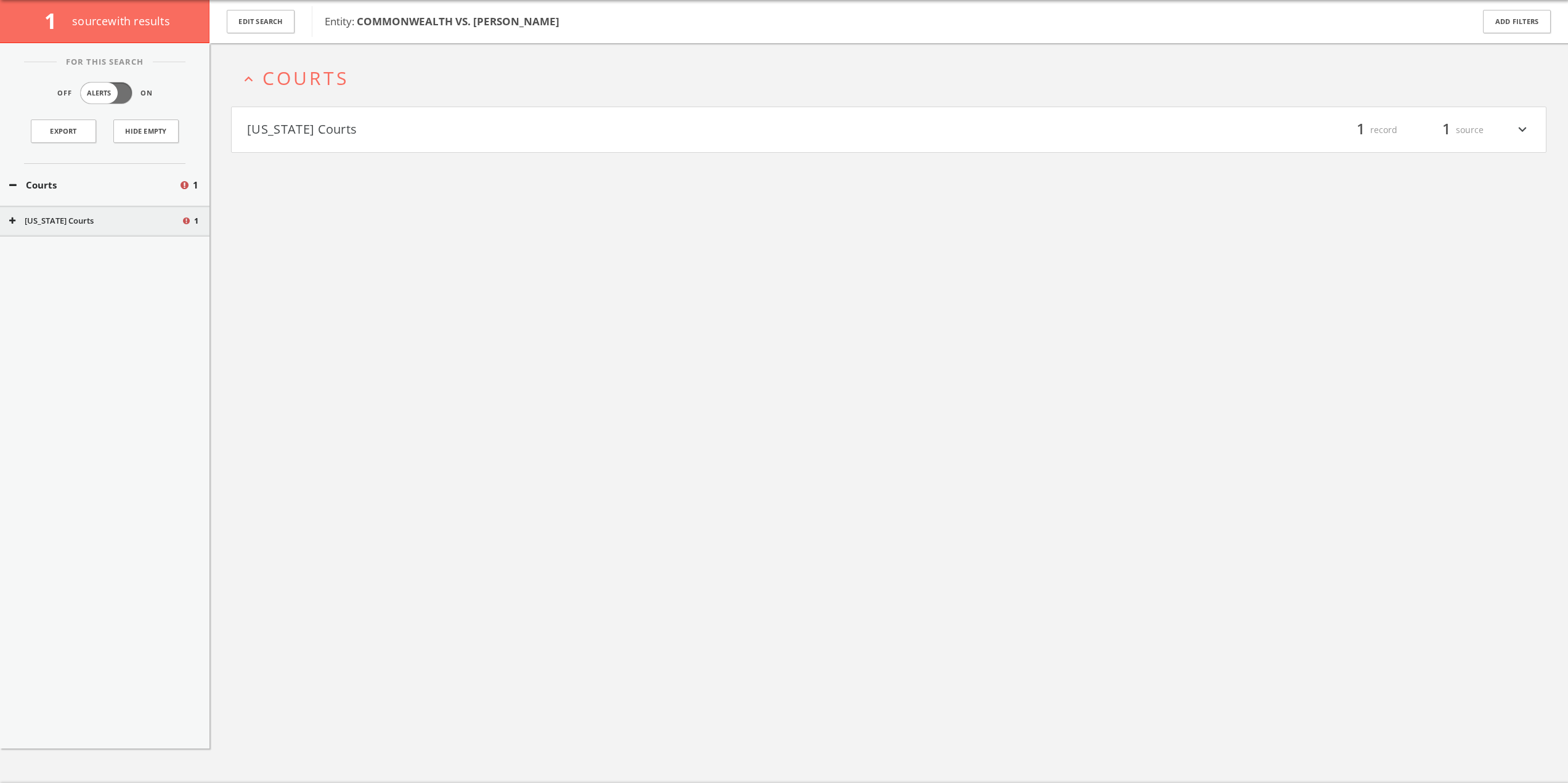
click at [368, 135] on button "[US_STATE] Courts" at bounding box center [568, 130] width 642 height 21
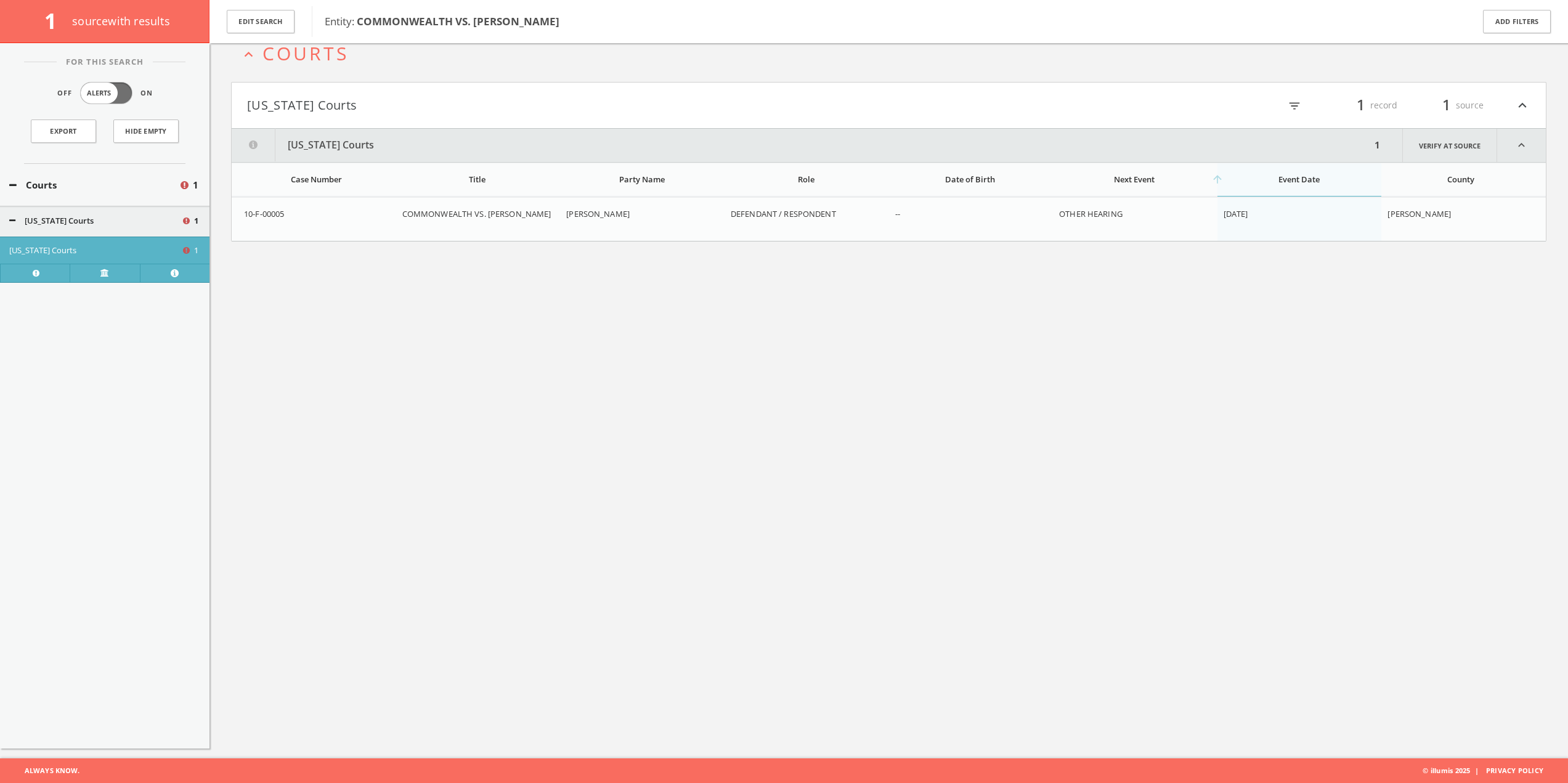
scroll to position [25, 0]
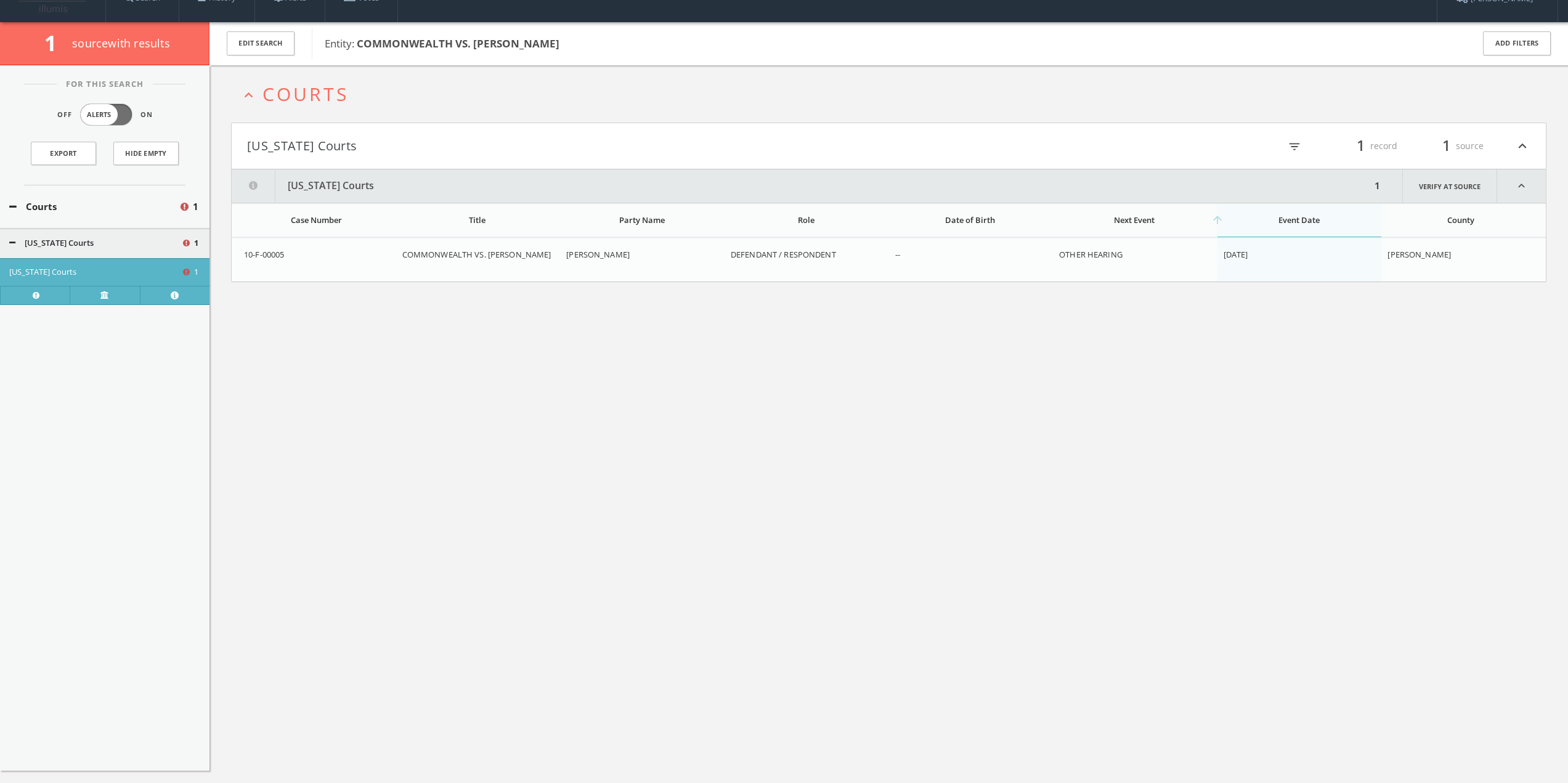
click at [547, 362] on html "Search History Alerts Votes Eri Matraku Edit Profile Change Password Security H…" at bounding box center [784, 424] width 1568 height 898
click at [547, 362] on div "expand_less Courts [US_STATE] Courts filter_list 1 record 1 source expand_less …" at bounding box center [889, 456] width 1358 height 783
click at [320, 223] on div "Case Number" at bounding box center [316, 220] width 145 height 11
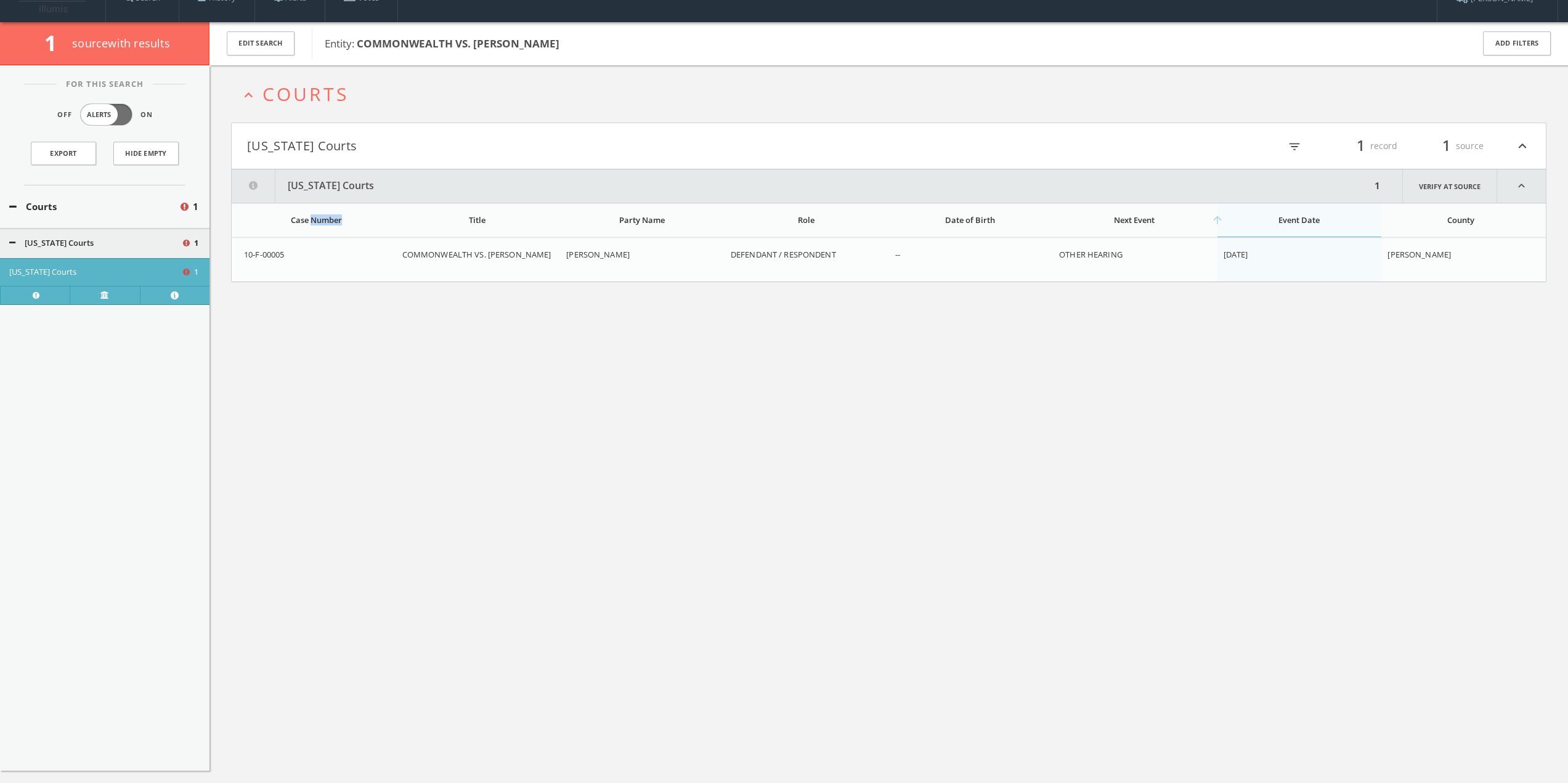
click at [320, 223] on html "Search History Alerts Votes Eri Matraku Edit Profile Change Password Security H…" at bounding box center [784, 424] width 1568 height 898
click at [320, 223] on div "arrow_downward Case Number" at bounding box center [316, 220] width 145 height 11
click at [330, 328] on div "expand_less Courts [US_STATE] Courts filter_list 1 record 1 source expand_less …" at bounding box center [889, 456] width 1358 height 783
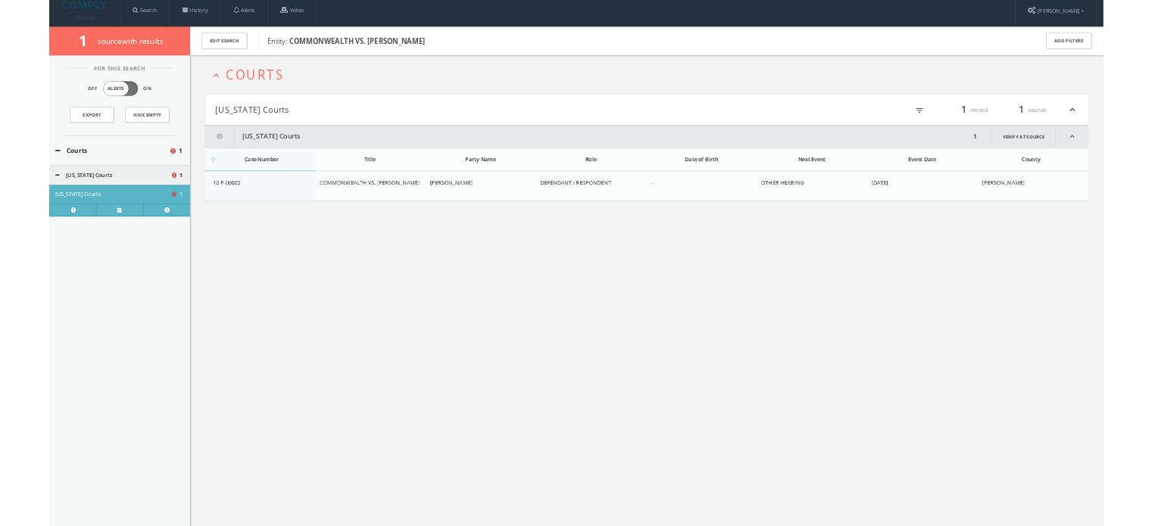
scroll to position [0, 0]
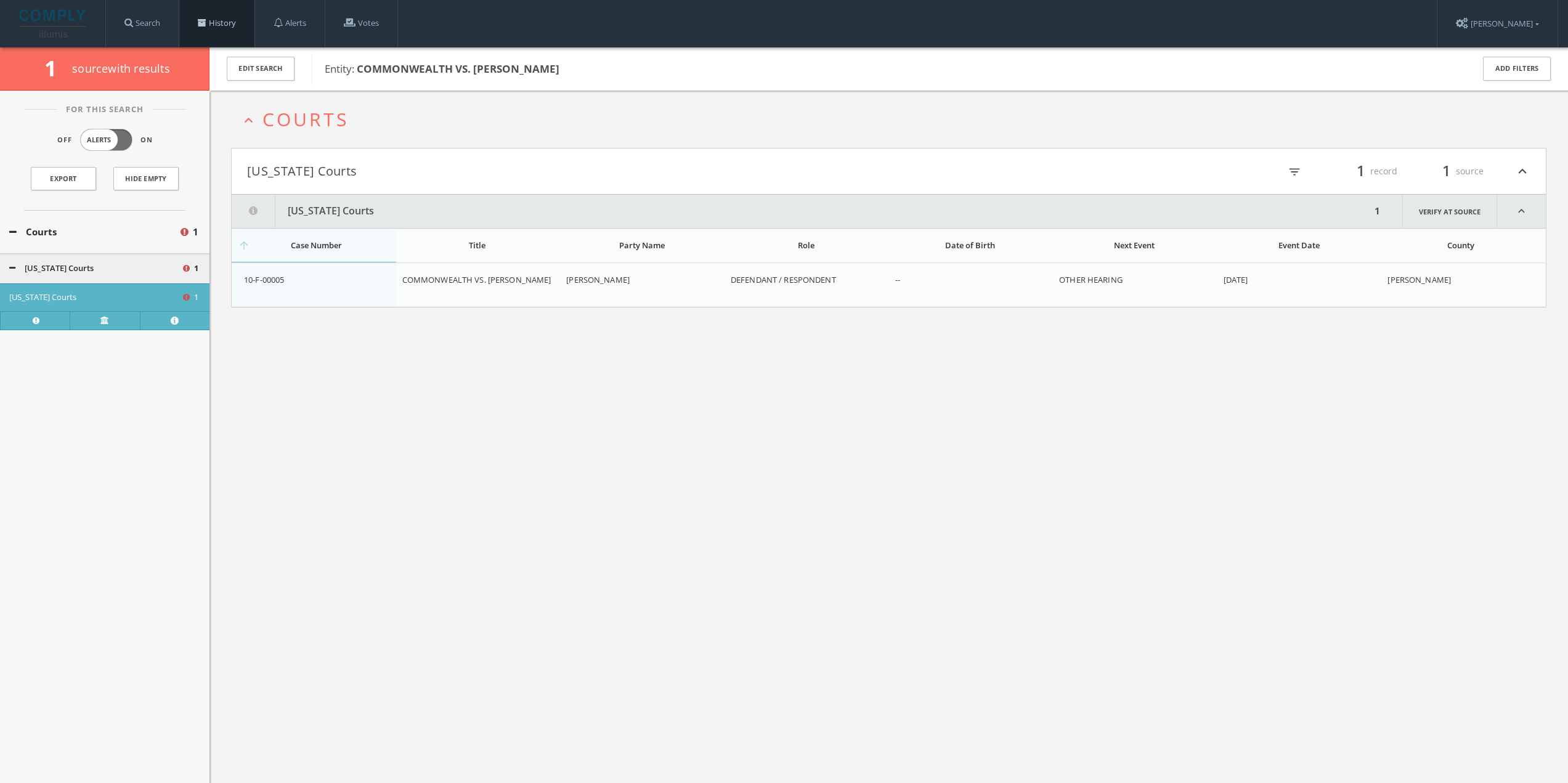
click at [216, 20] on link "History" at bounding box center [216, 24] width 75 height 47
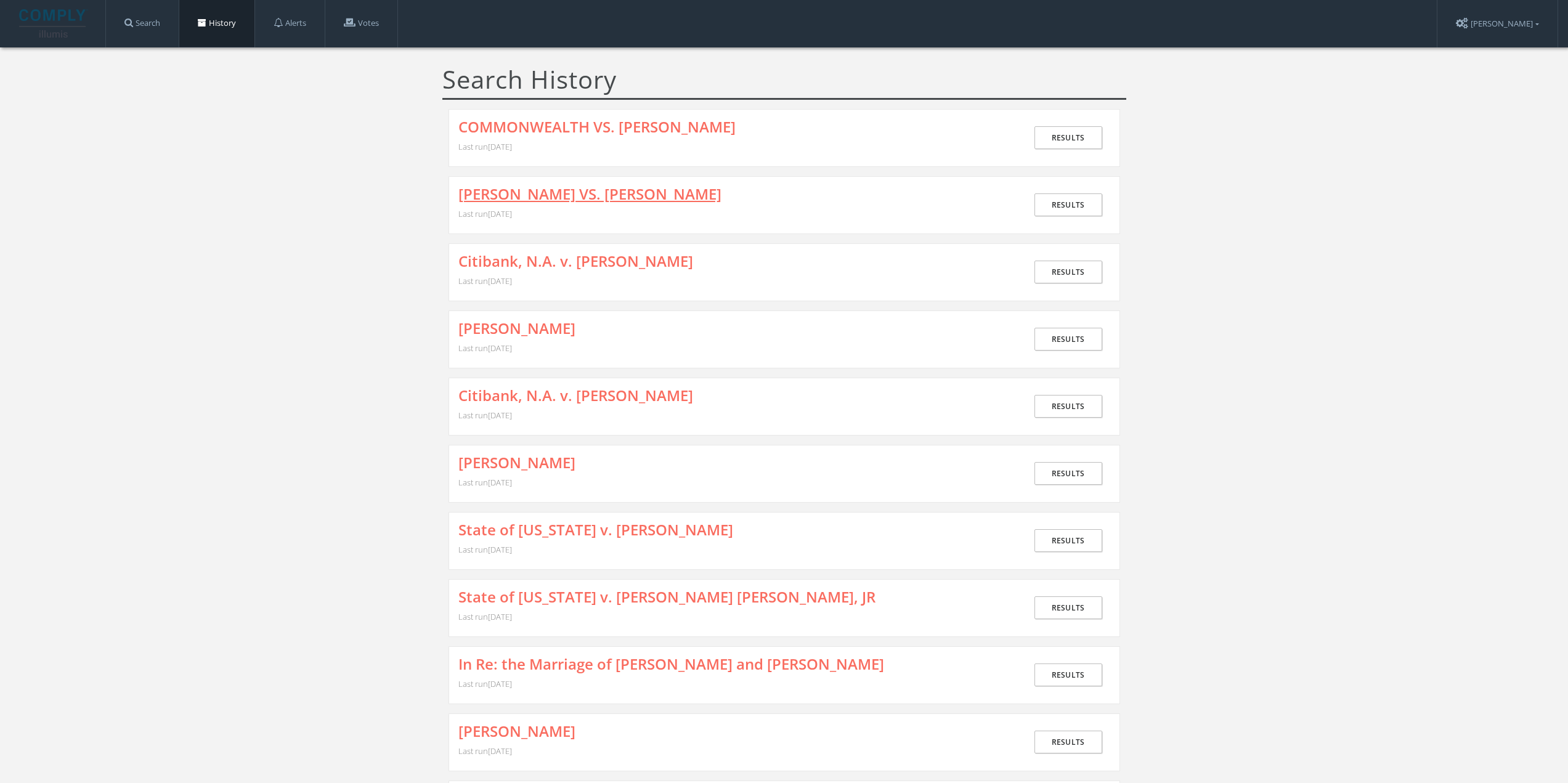
click at [534, 199] on link "[PERSON_NAME] VS. [PERSON_NAME]" at bounding box center [590, 194] width 263 height 16
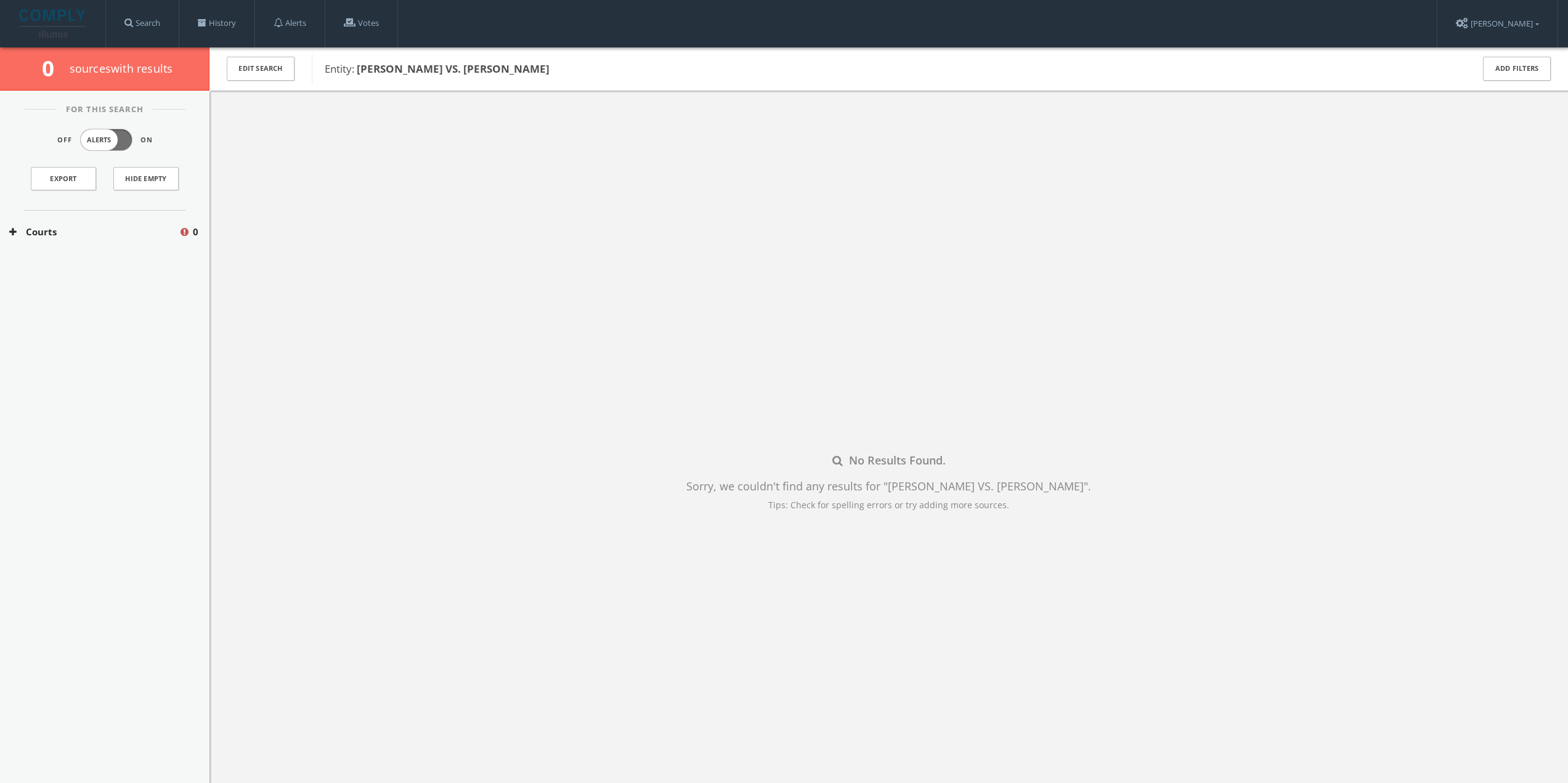
click at [390, 70] on b "[PERSON_NAME] VS. [PERSON_NAME]" at bounding box center [453, 68] width 193 height 14
drag, startPoint x: 357, startPoint y: 67, endPoint x: 573, endPoint y: 79, distance: 216.3
click at [573, 79] on div "Entity: [PERSON_NAME] VS. [PERSON_NAME]" at bounding box center [883, 69] width 1144 height 31
copy b "[PERSON_NAME] VS. [PERSON_NAME]"
